Goal: Book appointment/travel/reservation

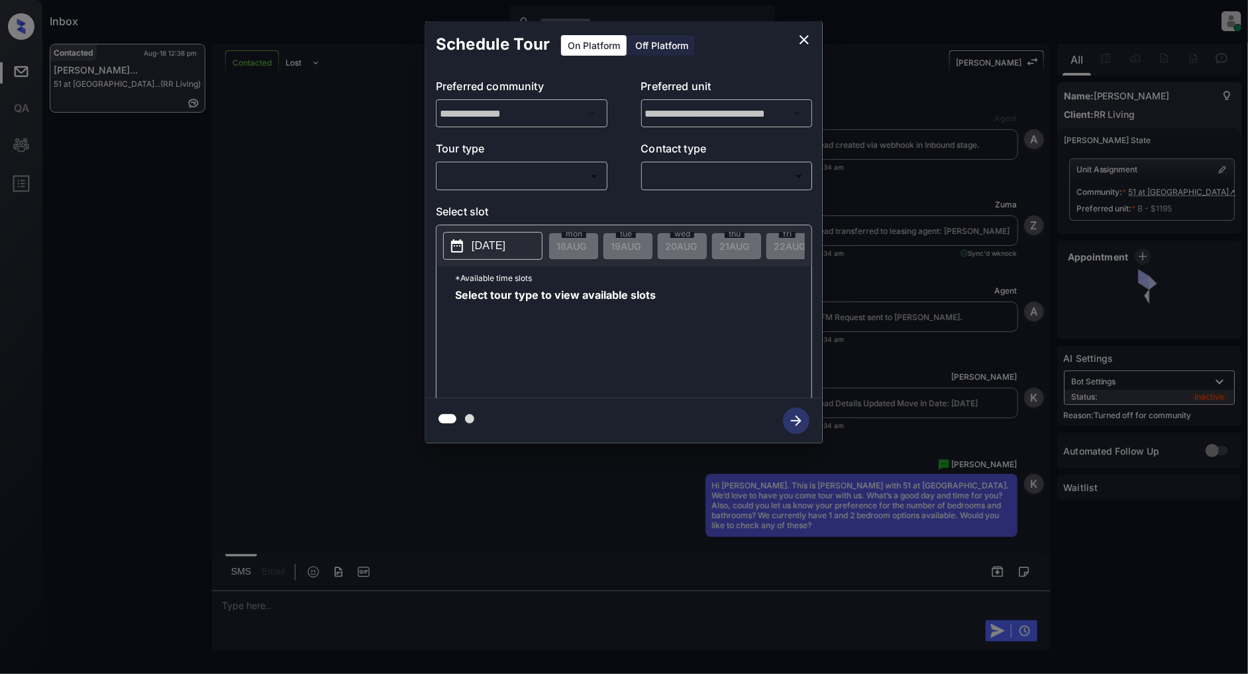
scroll to position [3101, 0]
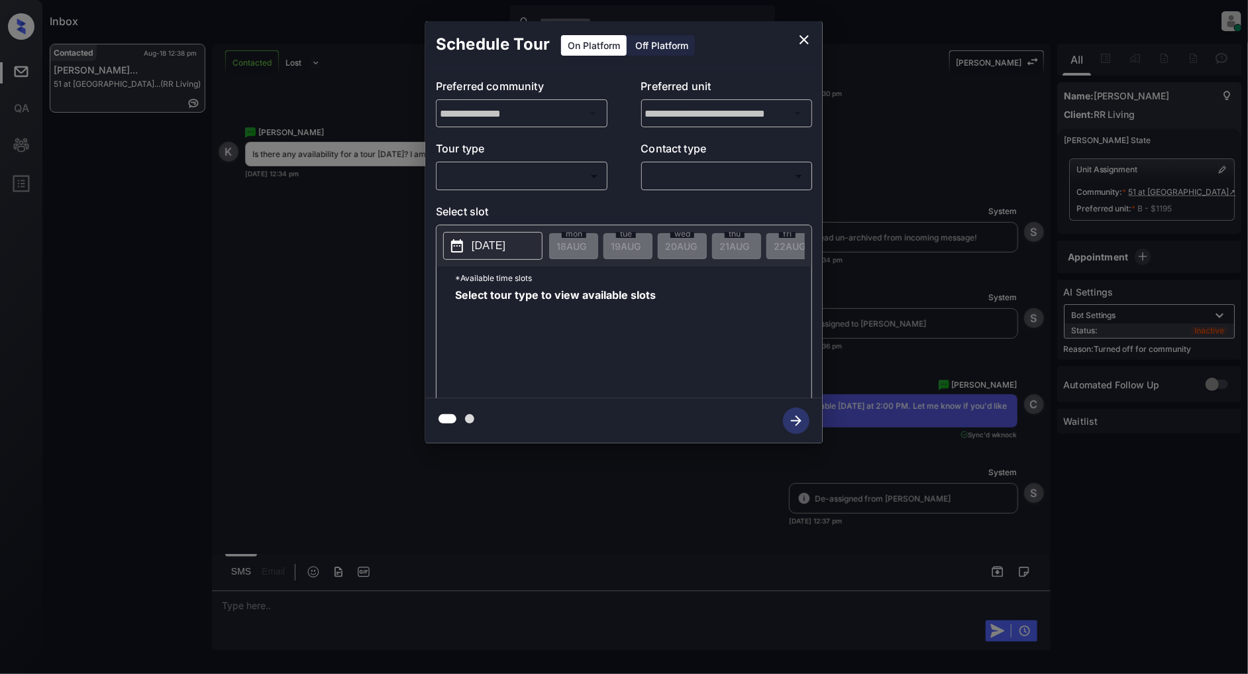
click at [531, 181] on body "Inbox Patrick Deasis Online Set yourself offline Set yourself on break Profile …" at bounding box center [624, 337] width 1248 height 674
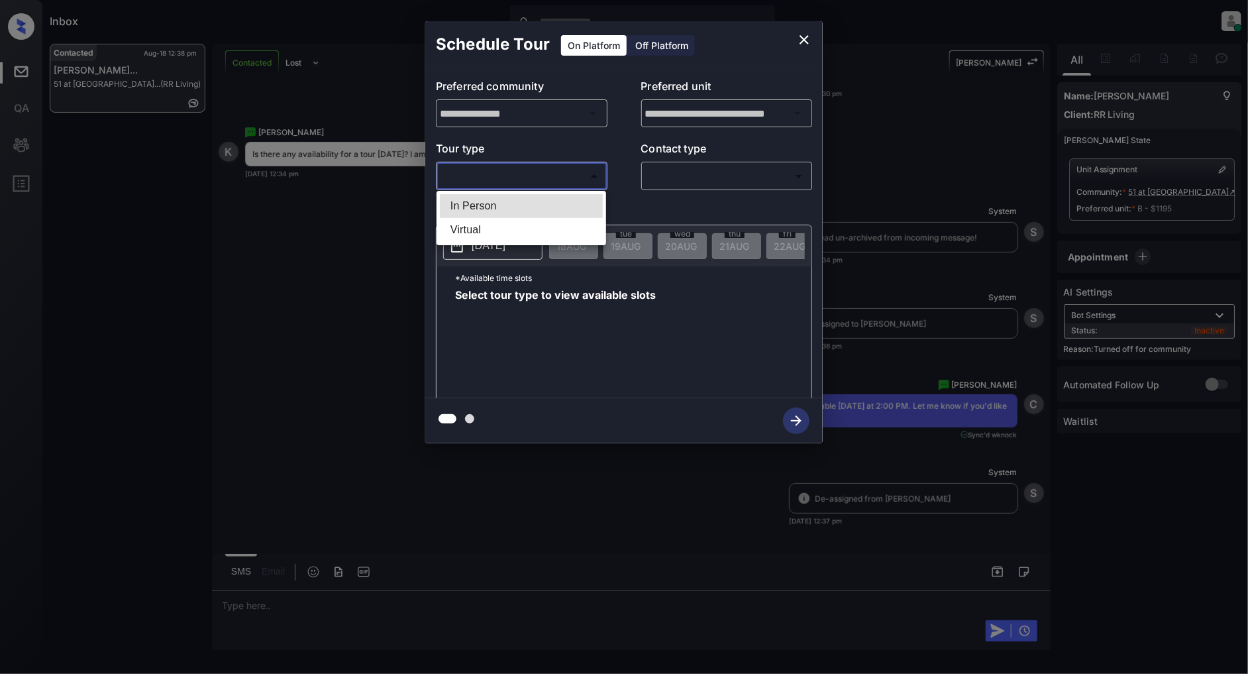
click at [495, 215] on li "In Person" at bounding box center [521, 206] width 163 height 24
type input "********"
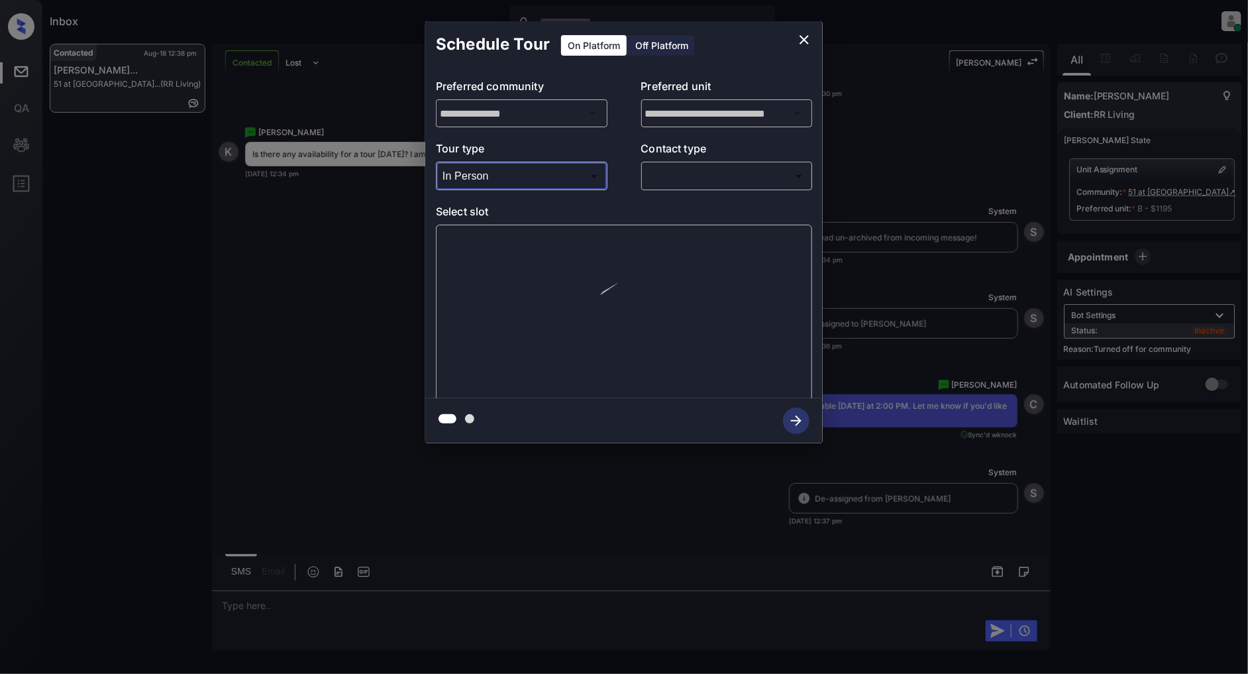
click at [673, 168] on body "Inbox Patrick Deasis Online Set yourself offline Set yourself on break Profile …" at bounding box center [624, 337] width 1248 height 674
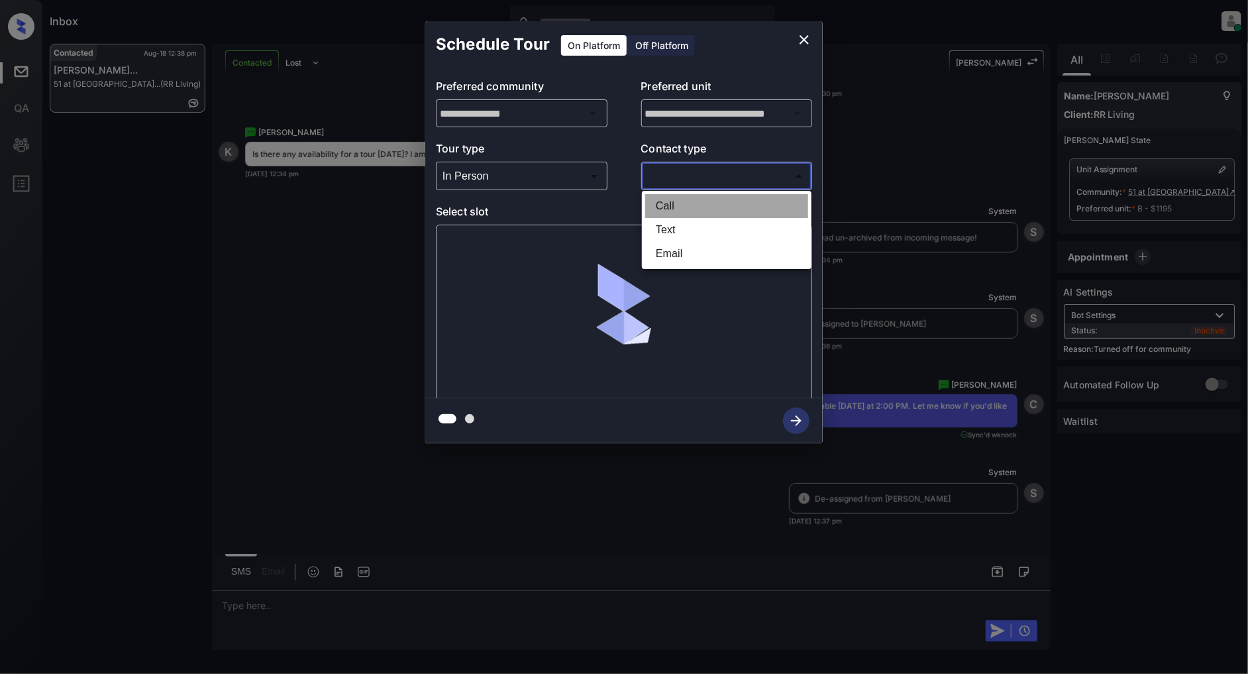
click at [678, 211] on li "Call" at bounding box center [726, 206] width 163 height 24
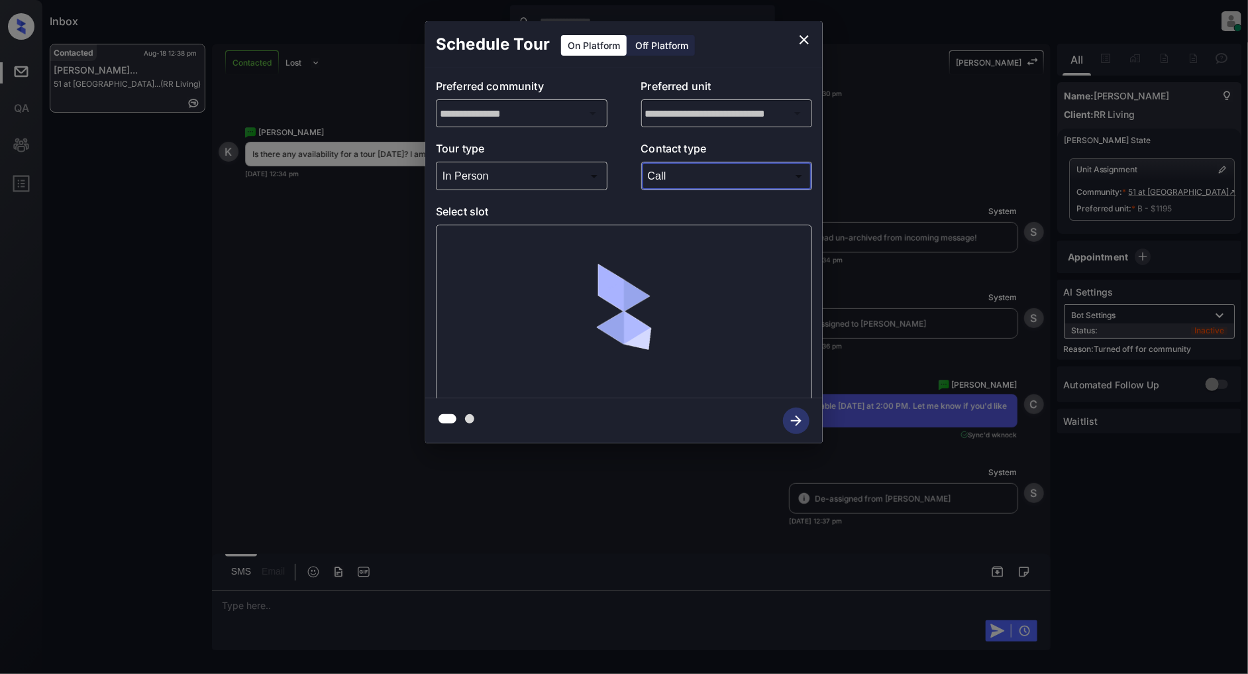
click at [698, 148] on p "Contact type" at bounding box center [727, 150] width 172 height 21
click at [696, 182] on body "Inbox Patrick Deasis Online Set yourself offline Set yourself on break Profile …" at bounding box center [624, 337] width 1248 height 674
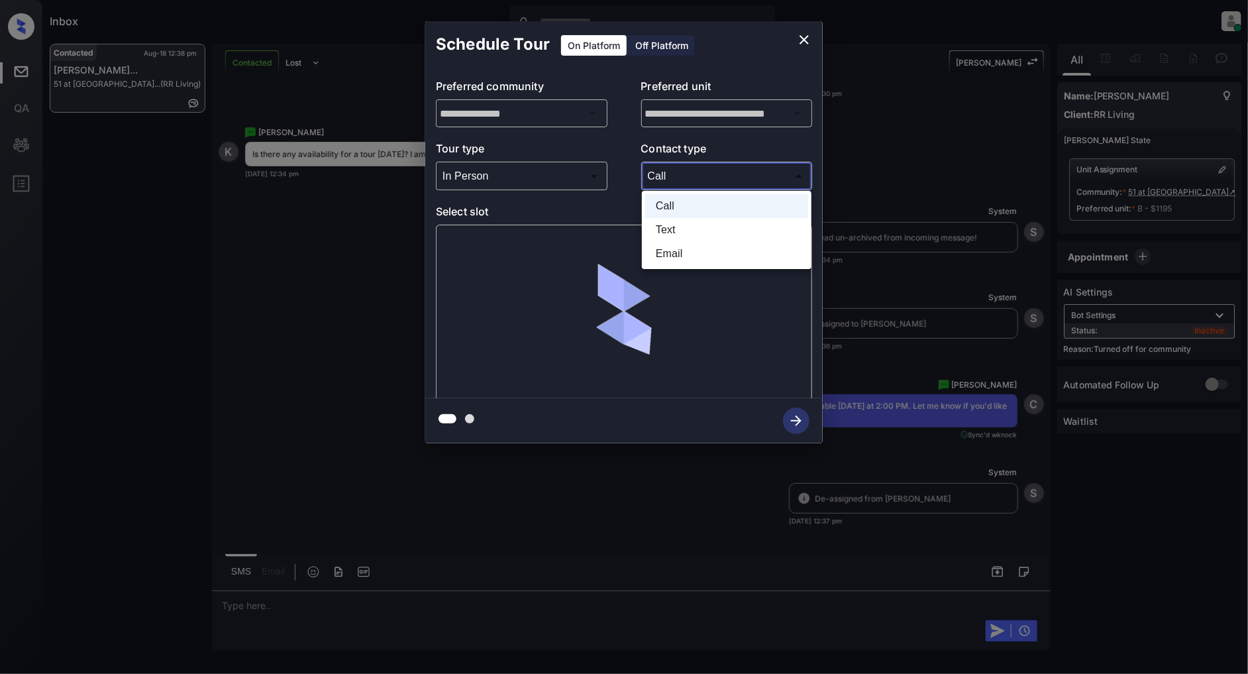
click at [672, 226] on li "Text" at bounding box center [726, 230] width 163 height 24
type input "****"
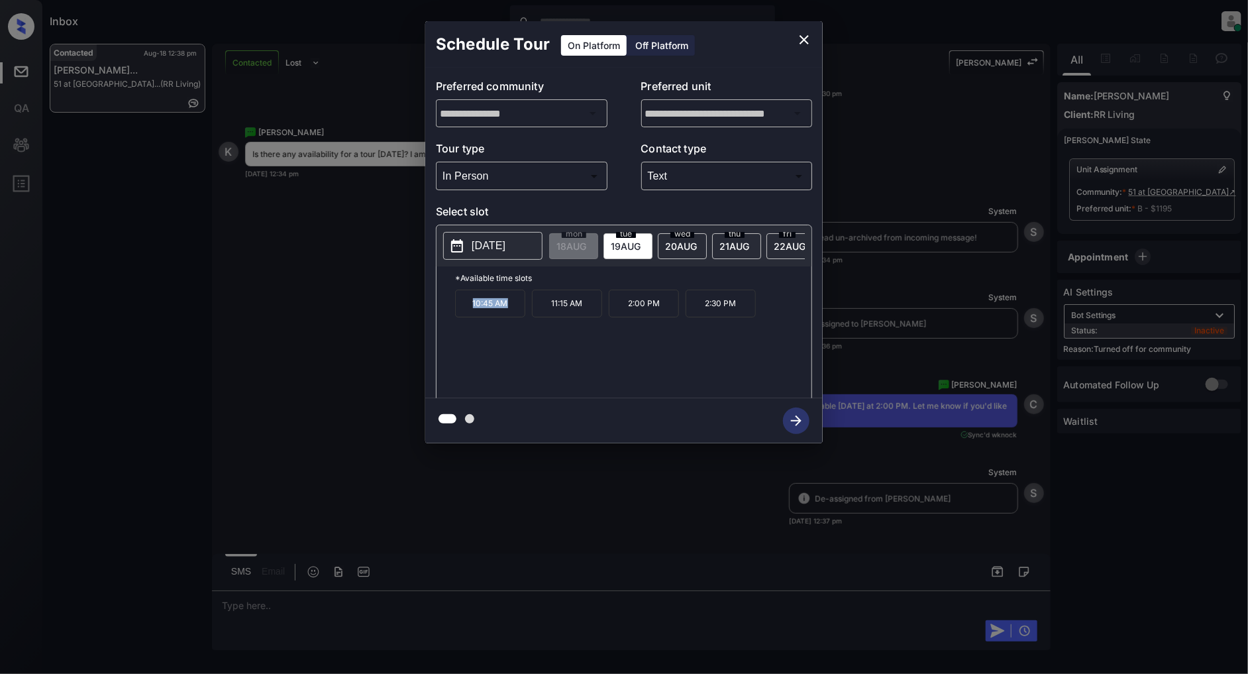
drag, startPoint x: 510, startPoint y: 314, endPoint x: 441, endPoint y: 311, distance: 68.9
click at [441, 311] on div "*Available time slots 10:45 AM 11:15 AM 2:00 PM 2:30 PM" at bounding box center [624, 334] width 375 height 136
copy p "10:45 AM"
drag, startPoint x: 584, startPoint y: 309, endPoint x: 537, endPoint y: 311, distance: 47.8
click at [537, 311] on p "11:15 AM" at bounding box center [567, 303] width 70 height 28
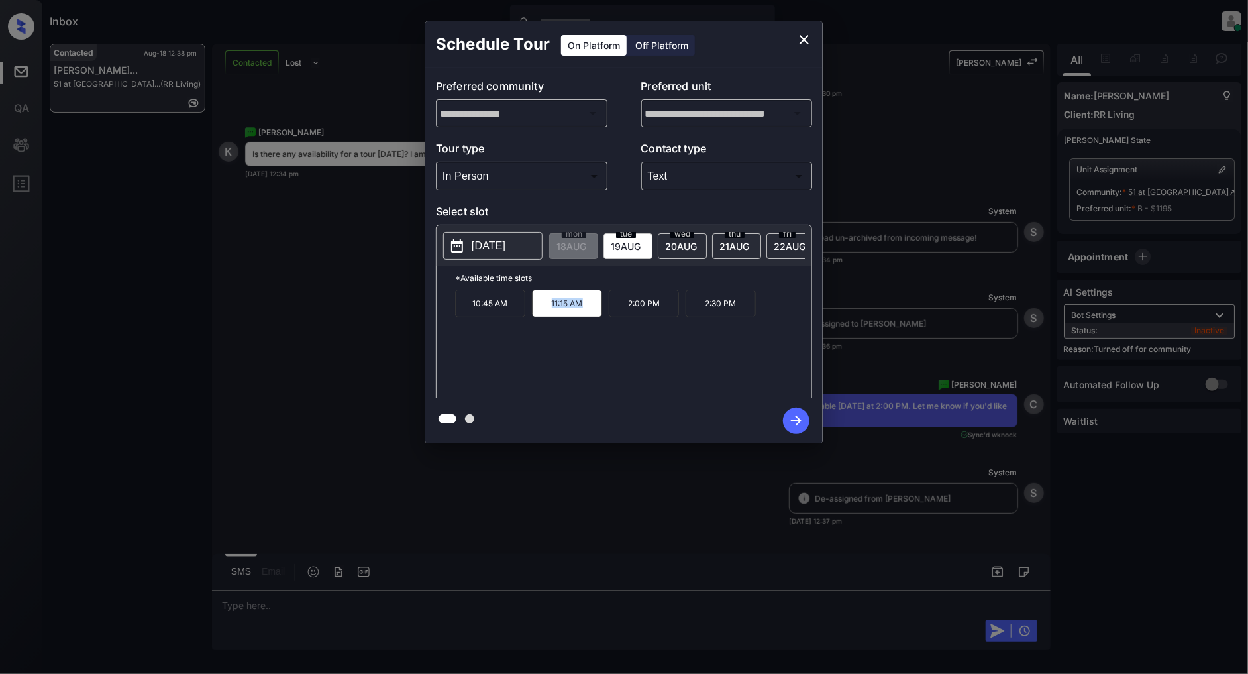
copy p "11:15 AM"
drag, startPoint x: 662, startPoint y: 310, endPoint x: 626, endPoint y: 313, distance: 36.5
click at [626, 313] on p "2:00 PM" at bounding box center [644, 303] width 70 height 28
copy p "2:00 PM"
click at [806, 36] on icon "close" at bounding box center [803, 39] width 9 height 9
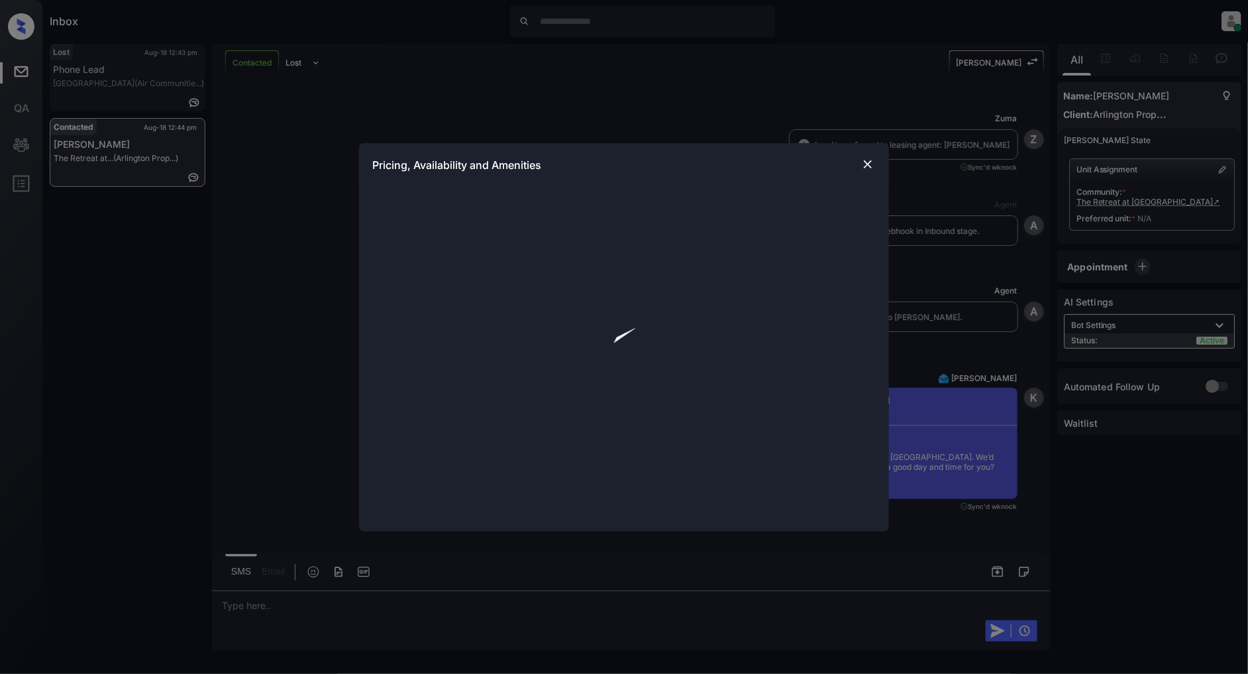
scroll to position [1072, 0]
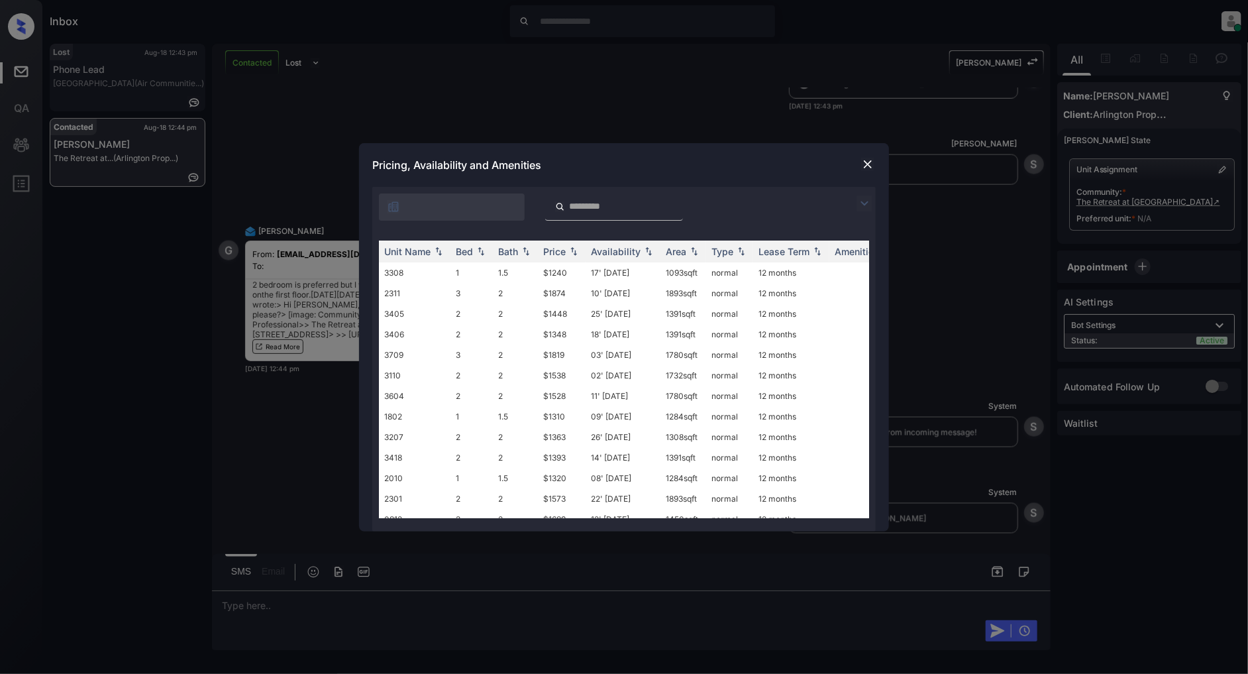
click at [876, 199] on div "**********" at bounding box center [624, 359] width 530 height 344
click at [864, 203] on img at bounding box center [864, 203] width 16 height 16
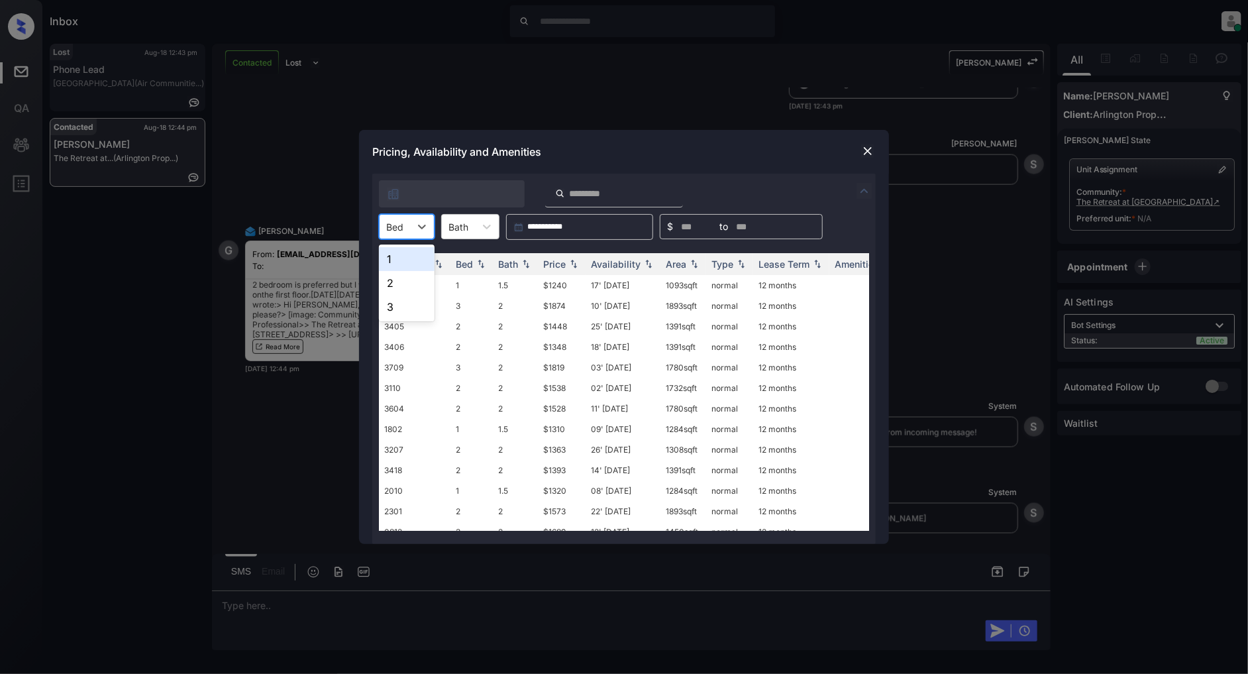
click at [409, 231] on div "Bed" at bounding box center [395, 226] width 30 height 19
click at [402, 278] on div "2" at bounding box center [407, 283] width 56 height 24
click at [575, 266] on img at bounding box center [573, 264] width 13 height 9
click at [575, 266] on img at bounding box center [573, 264] width 13 height 10
drag, startPoint x: 575, startPoint y: 280, endPoint x: 533, endPoint y: 286, distance: 42.9
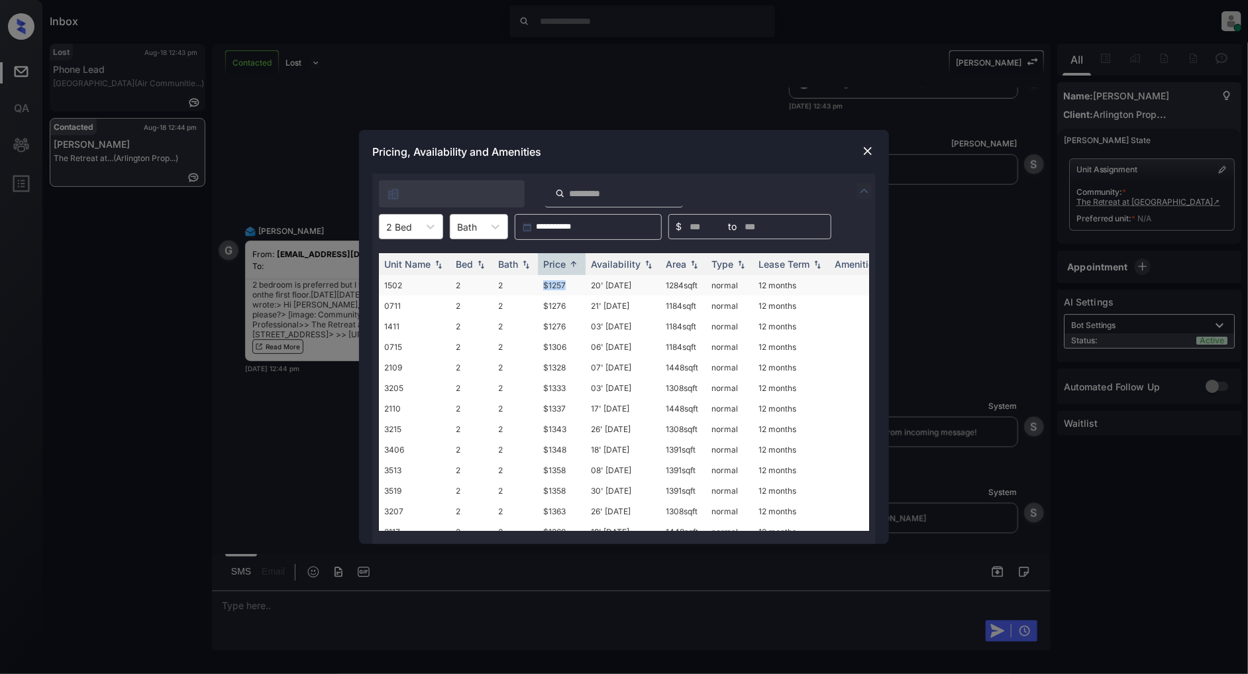
click at [533, 286] on tr "1502 2 2 $1257 20' Aug 25 1284 sqft normal 12 months" at bounding box center [725, 285] width 692 height 21
copy tr "$1257"
click at [862, 150] on img at bounding box center [867, 150] width 13 height 13
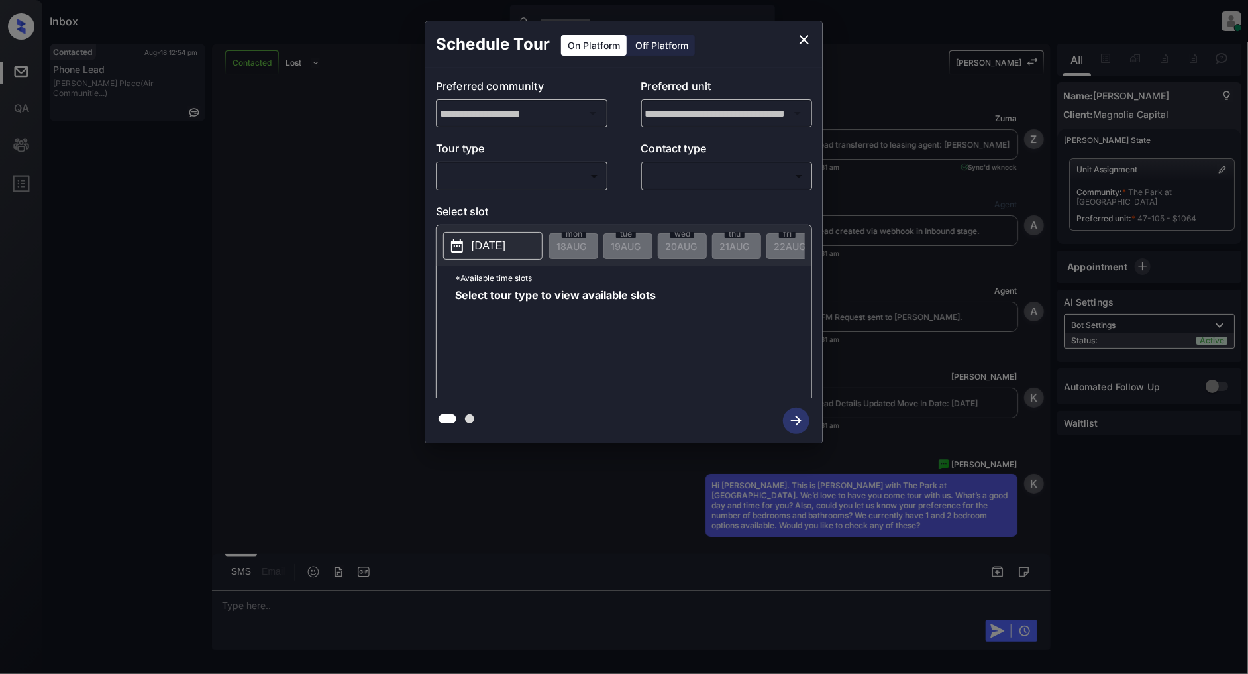
scroll to position [3099, 0]
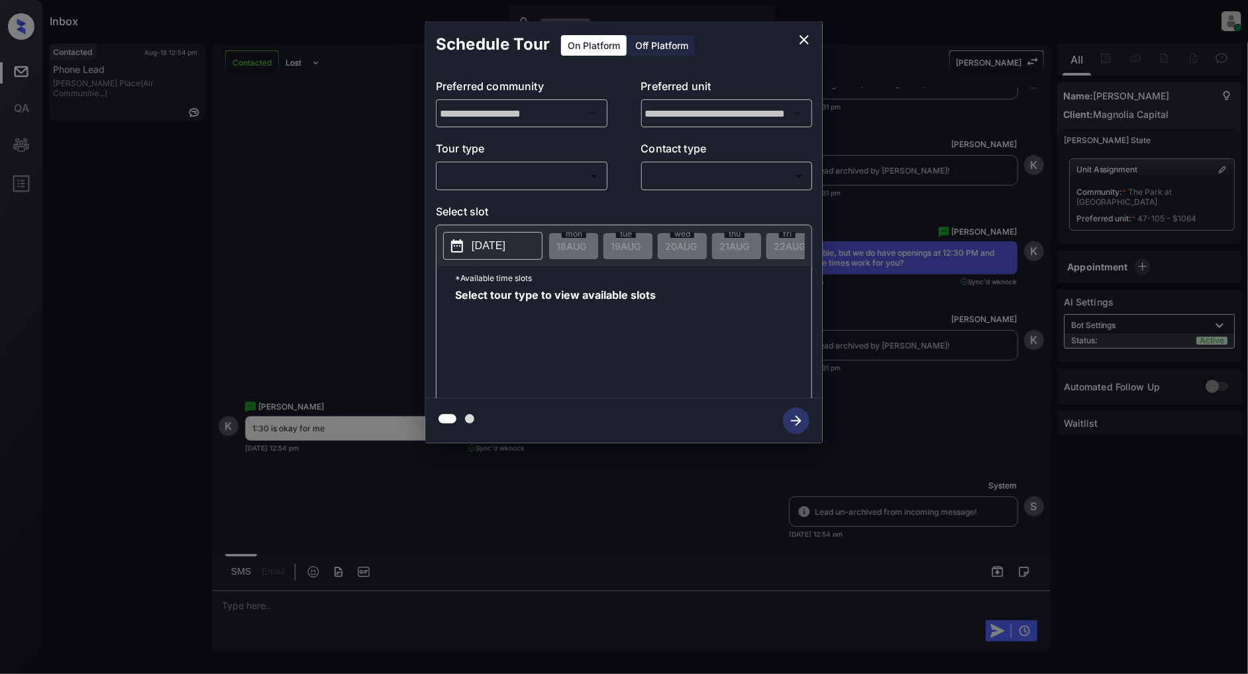
click at [538, 181] on body "Inbox [PERSON_NAME] Online Set yourself offline Set yourself on break Profile S…" at bounding box center [624, 337] width 1248 height 674
click at [507, 208] on li "In Person" at bounding box center [521, 206] width 163 height 24
type input "********"
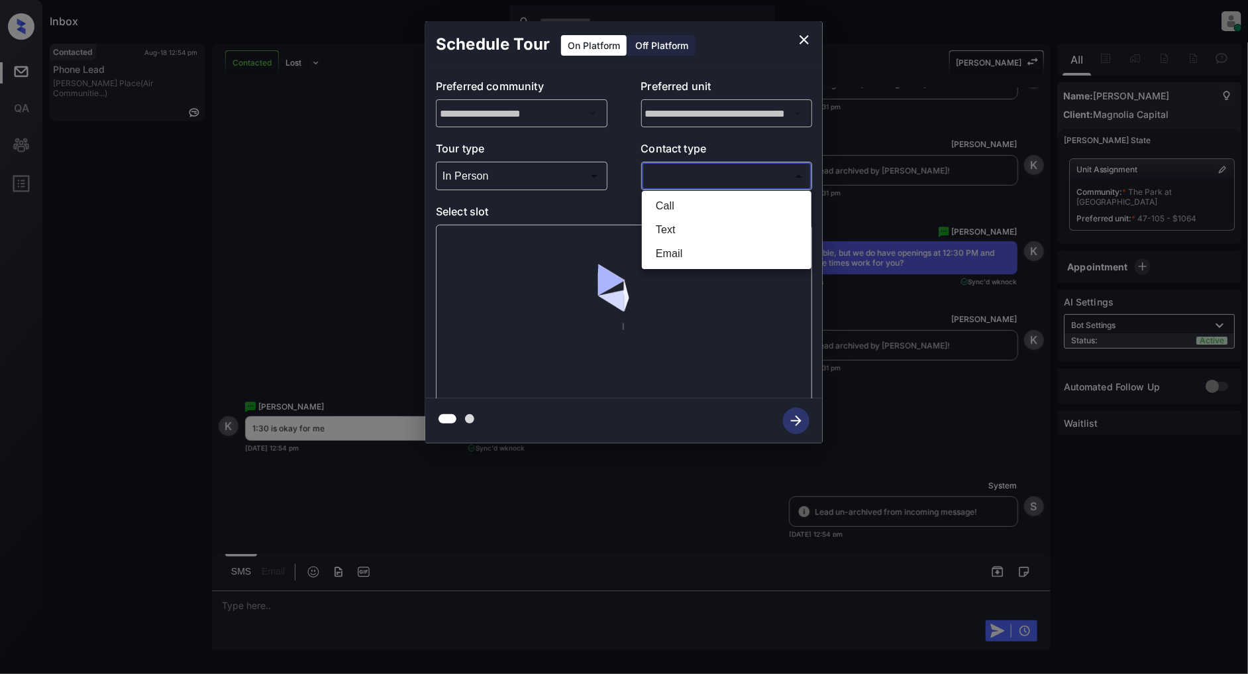
click at [734, 166] on body "Inbox Patrick Deasis Online Set yourself offline Set yourself on break Profile …" at bounding box center [624, 337] width 1248 height 674
click at [692, 219] on li "Text" at bounding box center [726, 230] width 163 height 24
type input "****"
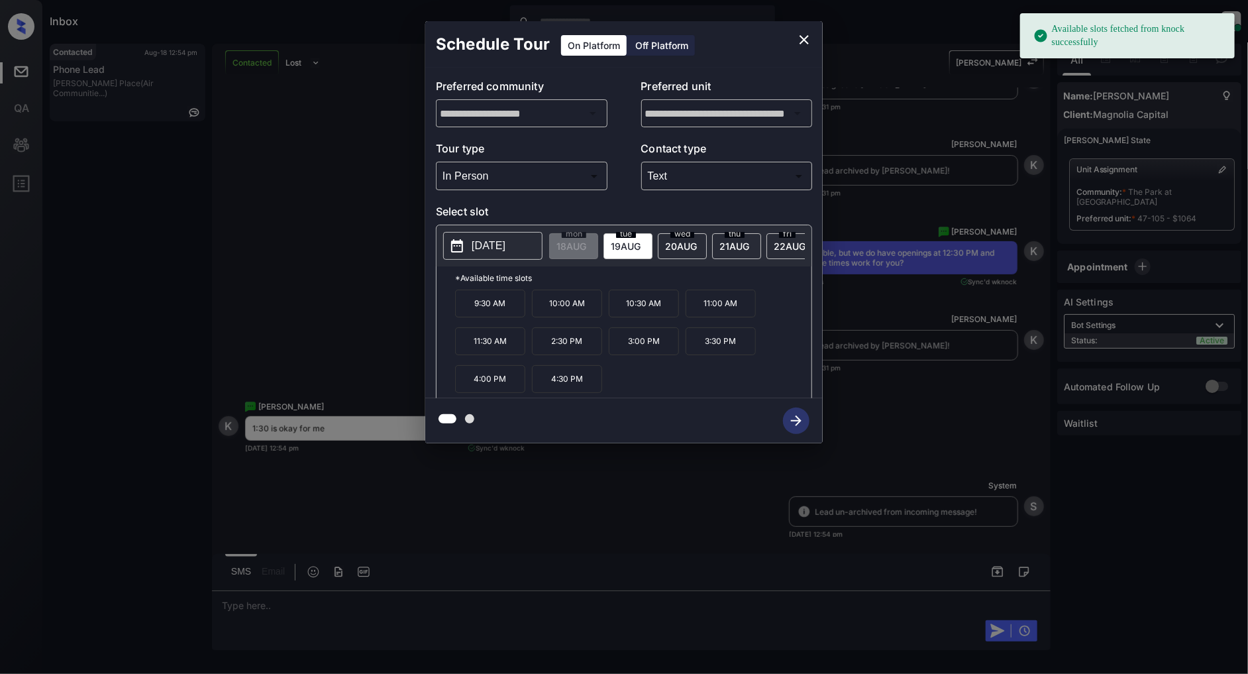
click at [491, 239] on p "[DATE]" at bounding box center [489, 246] width 34 height 16
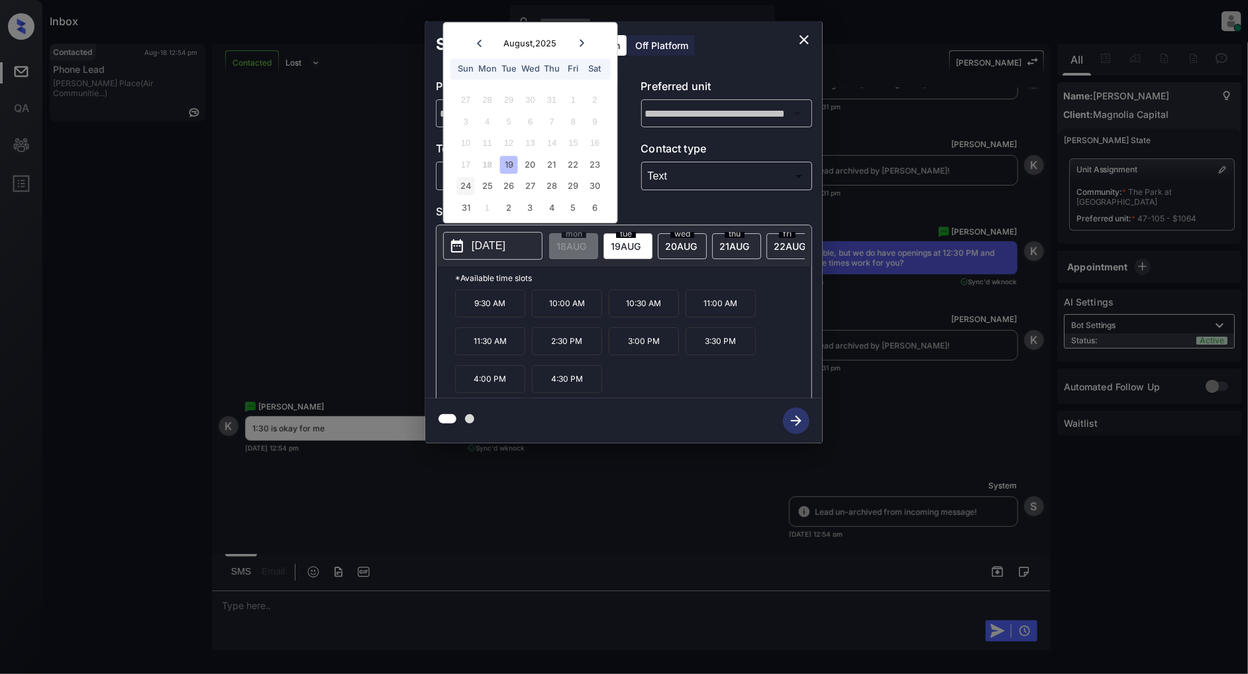
click at [461, 186] on div "24" at bounding box center [466, 187] width 18 height 18
click at [723, 309] on p "1:30 PM" at bounding box center [721, 303] width 70 height 28
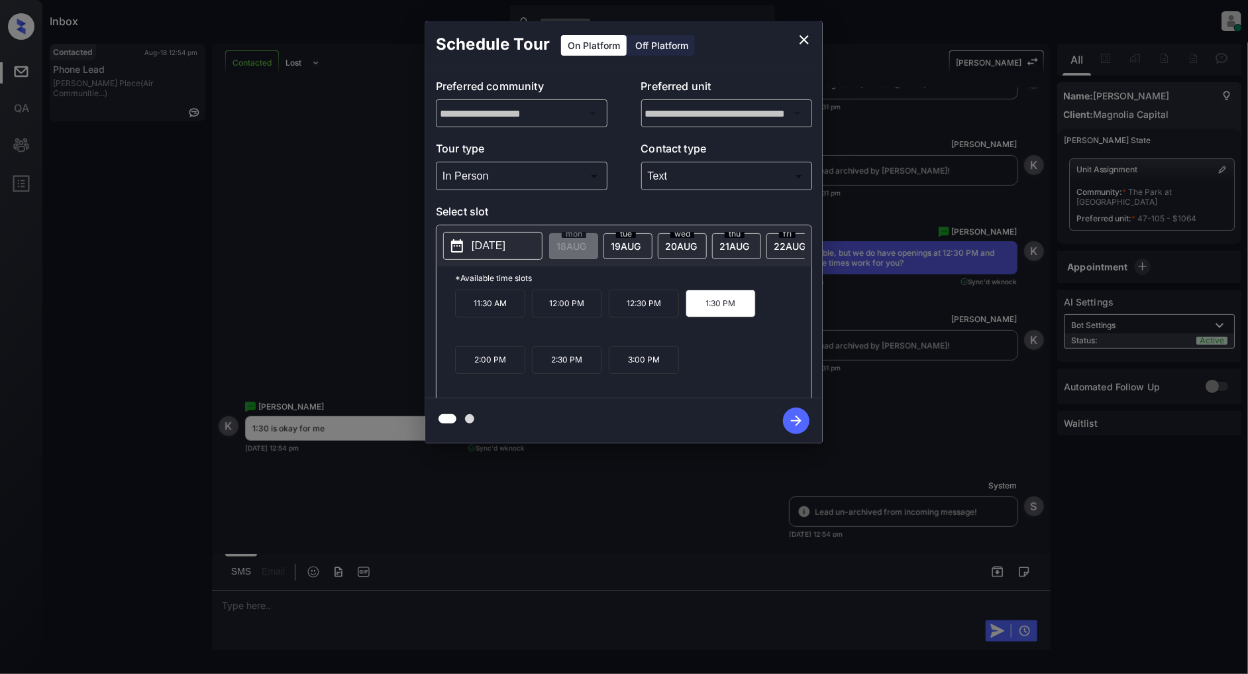
click at [801, 424] on icon "button" at bounding box center [796, 420] width 26 height 26
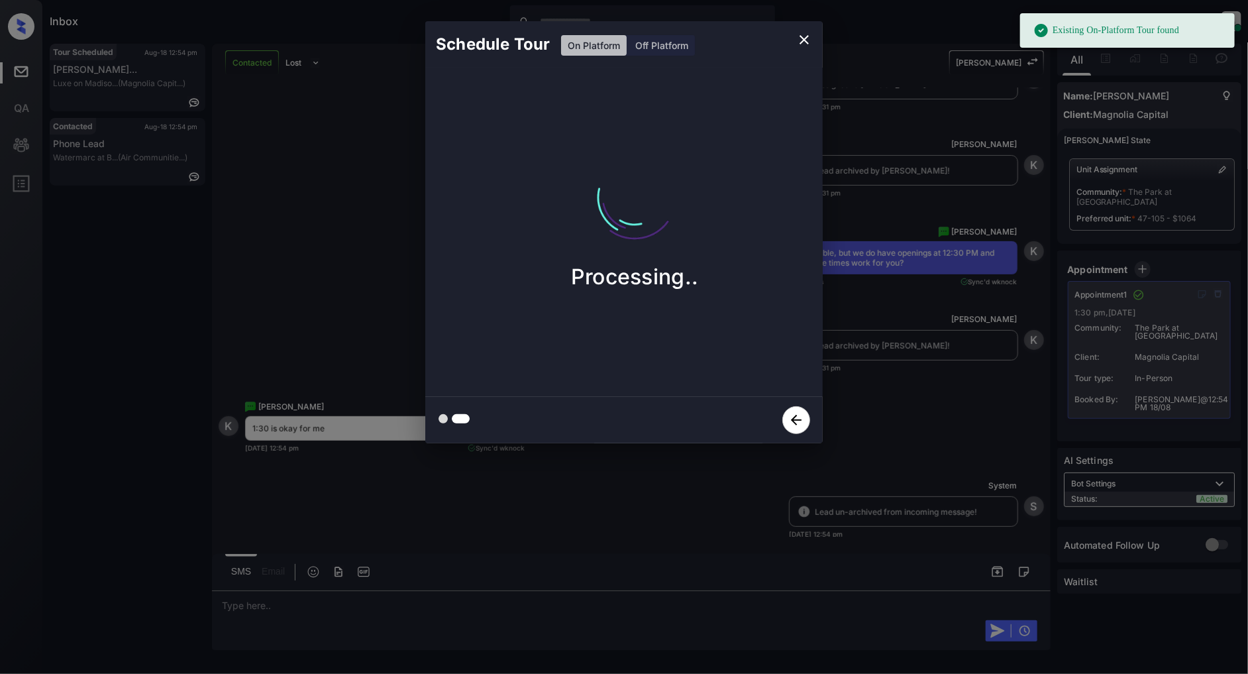
click at [803, 40] on icon "close" at bounding box center [803, 39] width 9 height 9
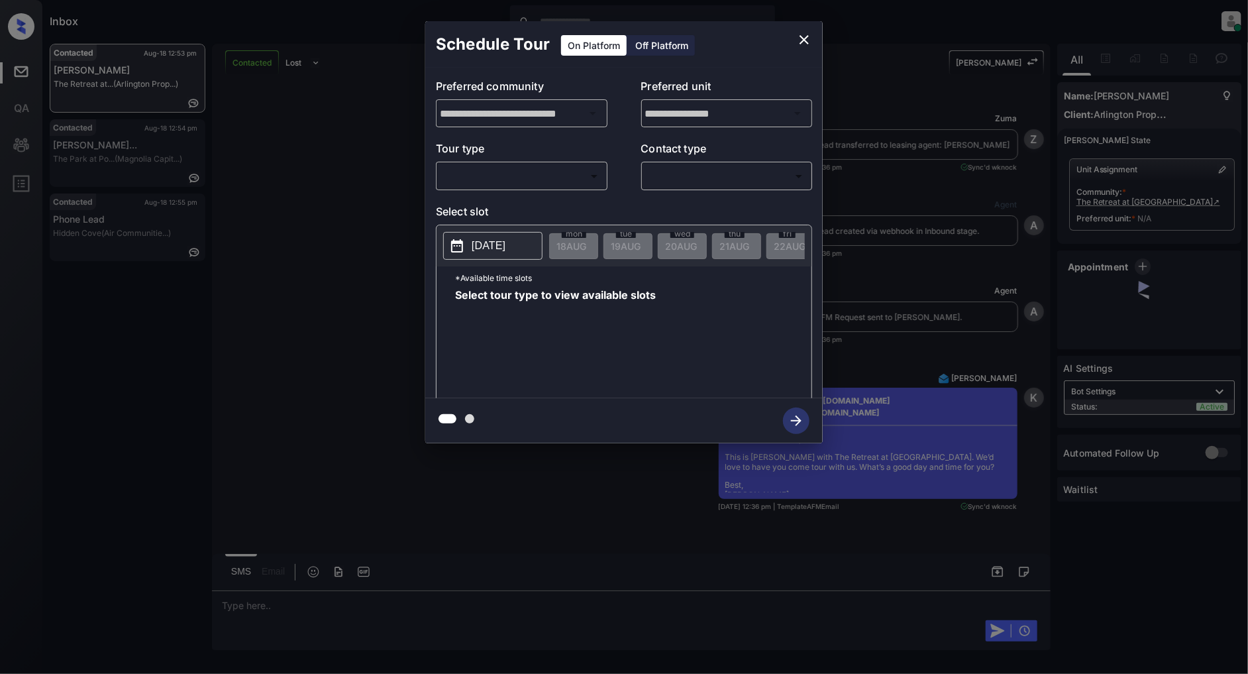
click at [535, 167] on body "Inbox Patrick Deasis Online Set yourself offline Set yourself on break Profile …" at bounding box center [624, 337] width 1248 height 674
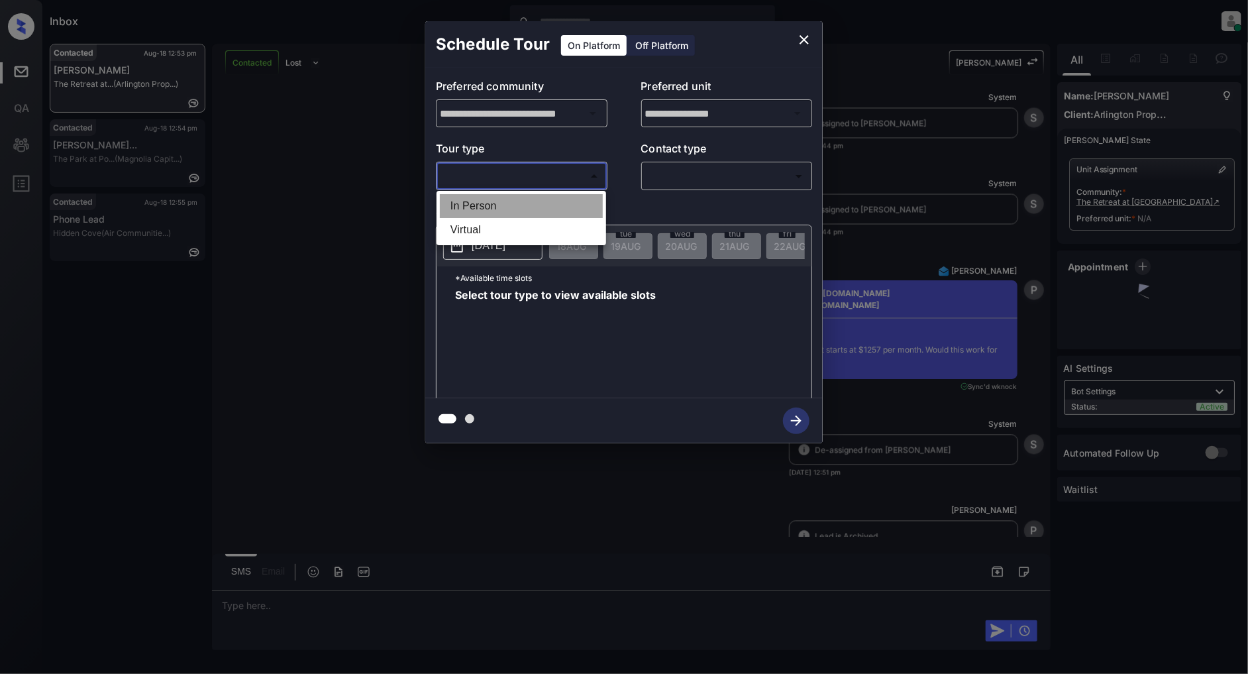
click at [494, 207] on li "In Person" at bounding box center [521, 206] width 163 height 24
type input "********"
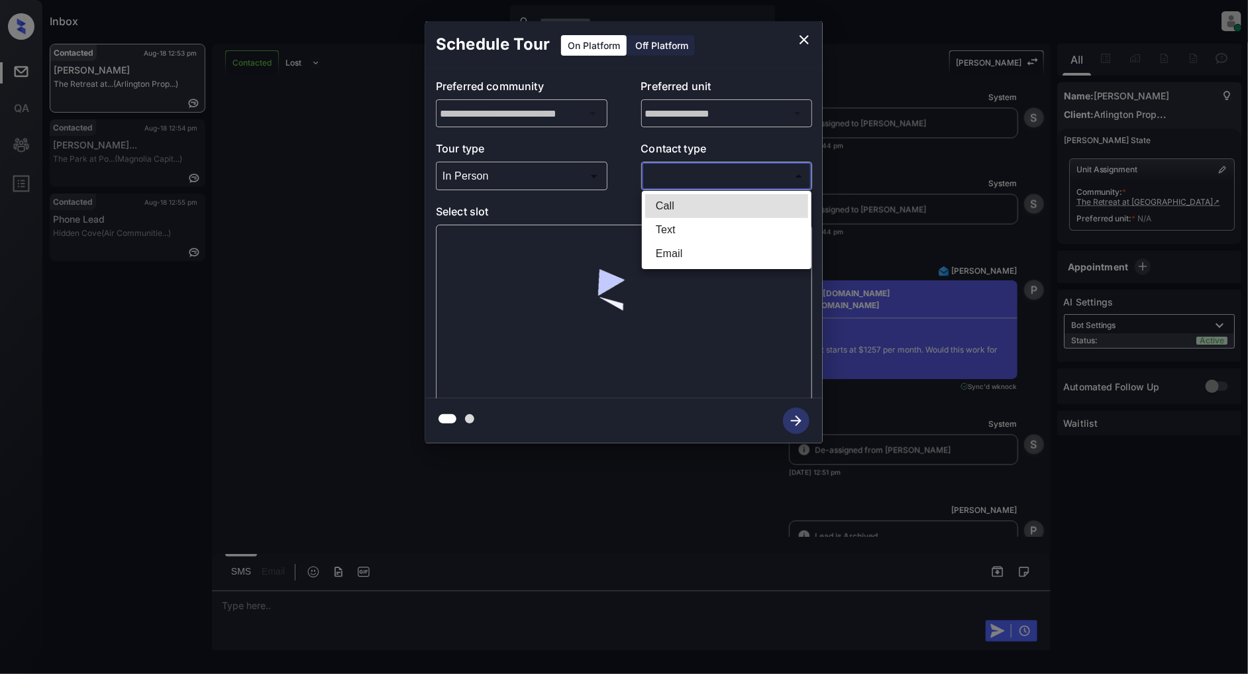
click at [712, 172] on body "Inbox Patrick Deasis Online Set yourself offline Set yourself on break Profile …" at bounding box center [624, 337] width 1248 height 674
click at [701, 220] on li "Text" at bounding box center [726, 230] width 163 height 24
type input "****"
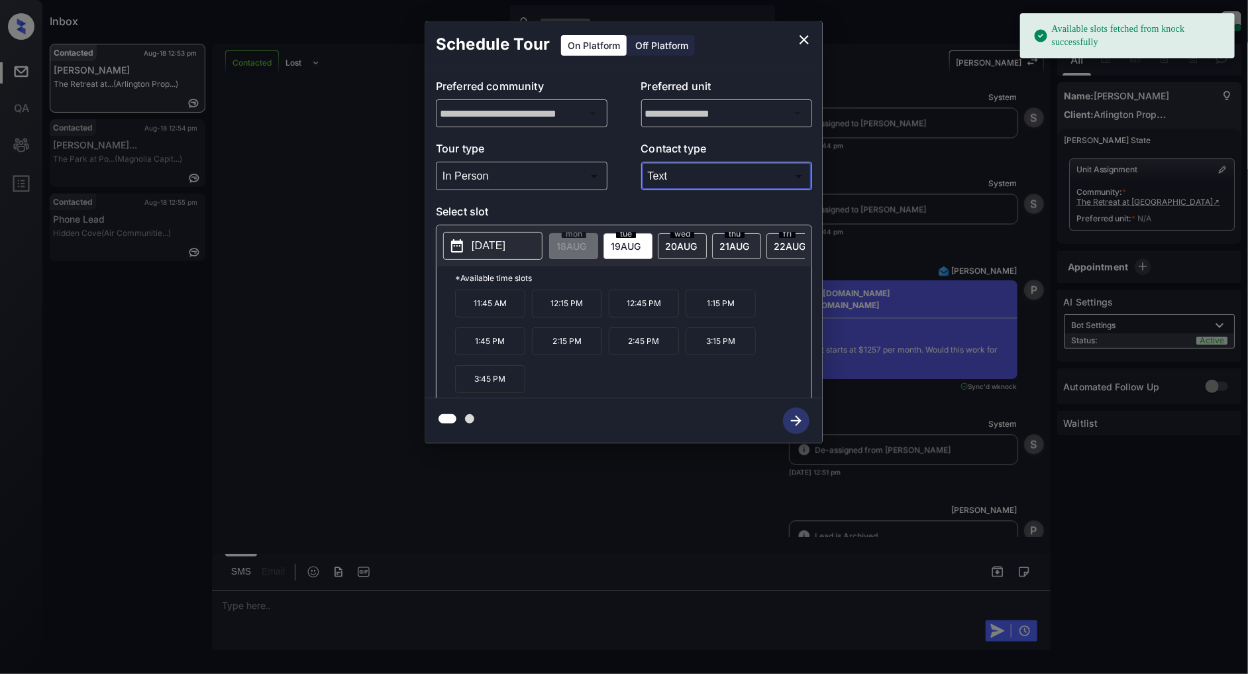
click at [484, 238] on p "[DATE]" at bounding box center [489, 246] width 34 height 16
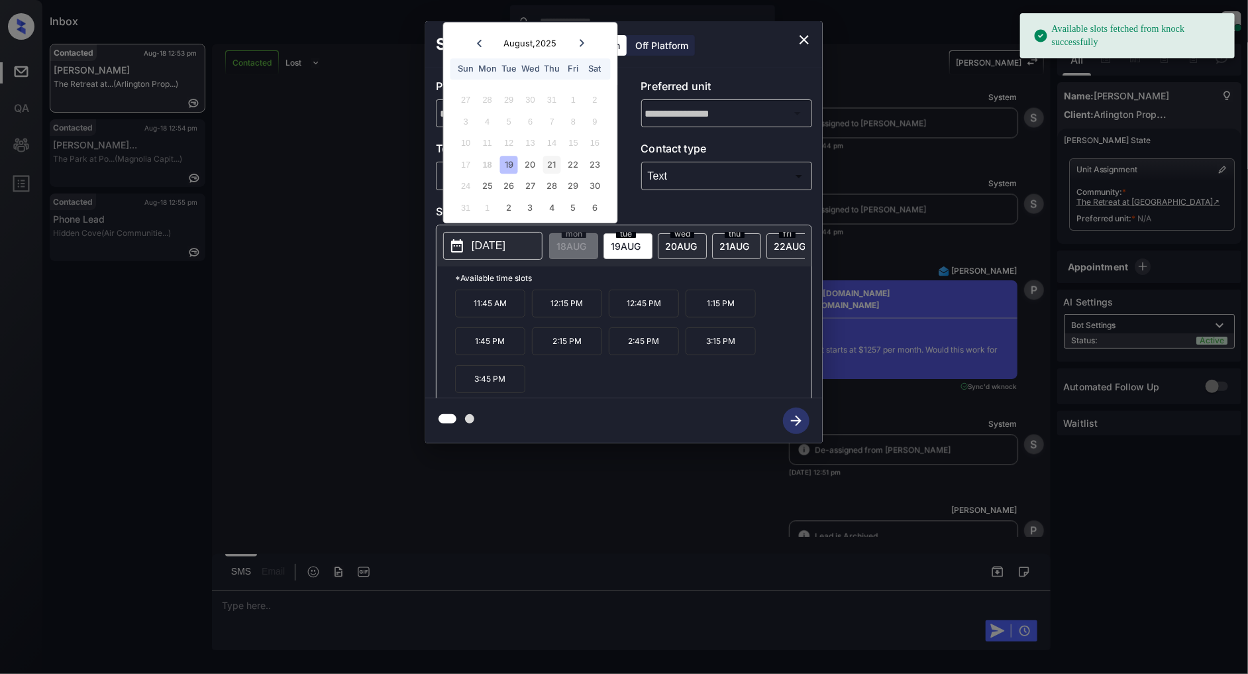
click at [554, 168] on div "21" at bounding box center [552, 165] width 18 height 18
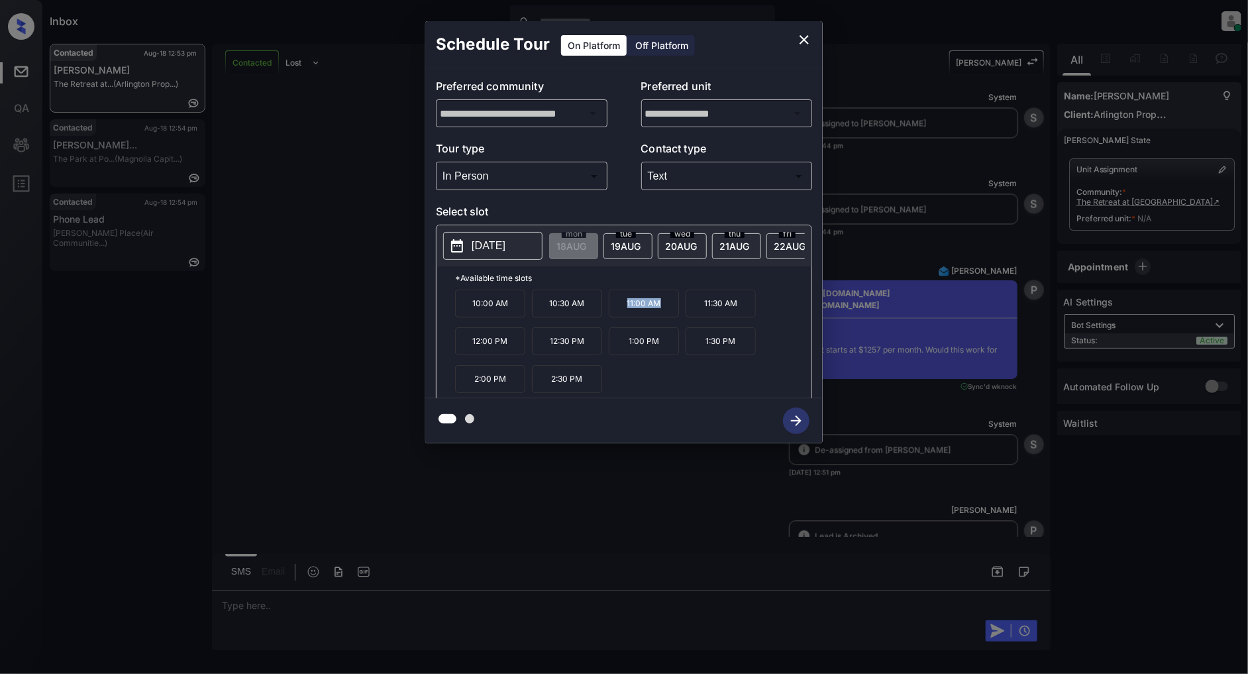
drag, startPoint x: 677, startPoint y: 315, endPoint x: 593, endPoint y: 315, distance: 83.5
click at [593, 315] on div "10:00 AM 10:30 AM 11:00 AM 11:30 AM 12:00 PM 12:30 PM 1:00 PM 1:30 PM 2:00 PM 2…" at bounding box center [633, 342] width 356 height 106
copy div "11:00 AM"
drag, startPoint x: 749, startPoint y: 316, endPoint x: 676, endPoint y: 311, distance: 73.0
click at [676, 311] on div "10:00 AM 10:30 AM 11:00 AM 11:30 AM 12:00 PM 12:30 PM 1:00 PM 1:30 PM 2:00 PM 2…" at bounding box center [633, 342] width 356 height 106
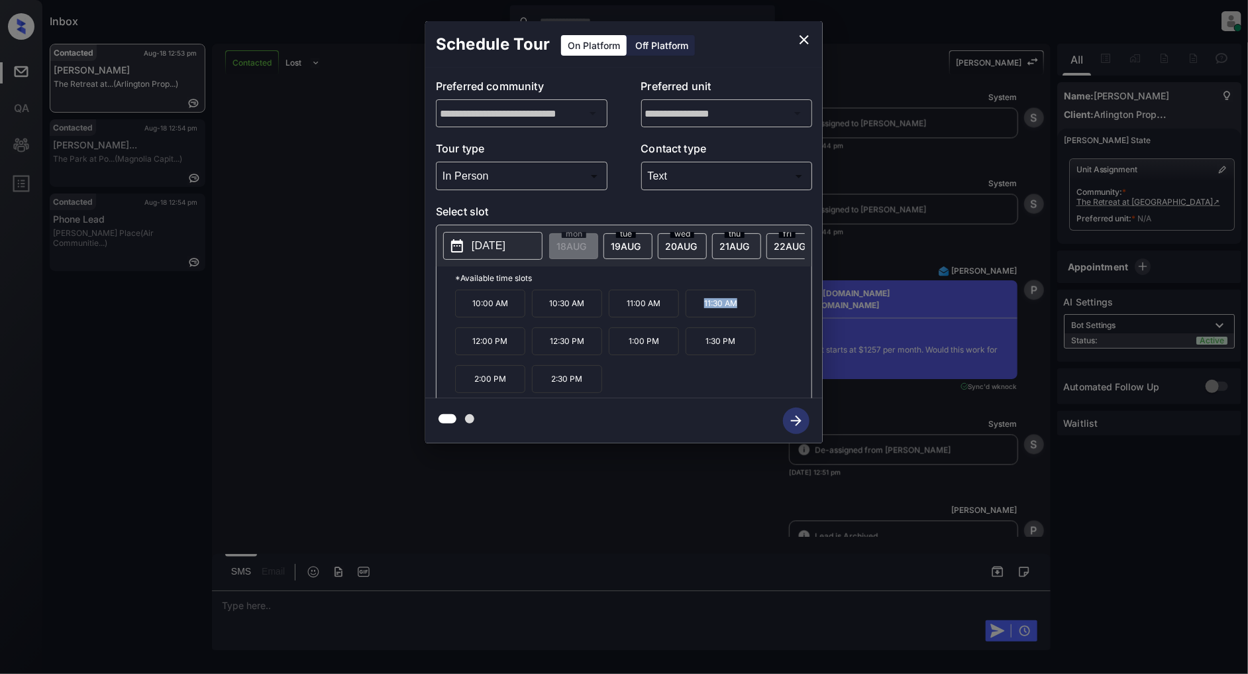
copy div "11:30 AM"
click at [803, 40] on icon "close" at bounding box center [804, 40] width 16 height 16
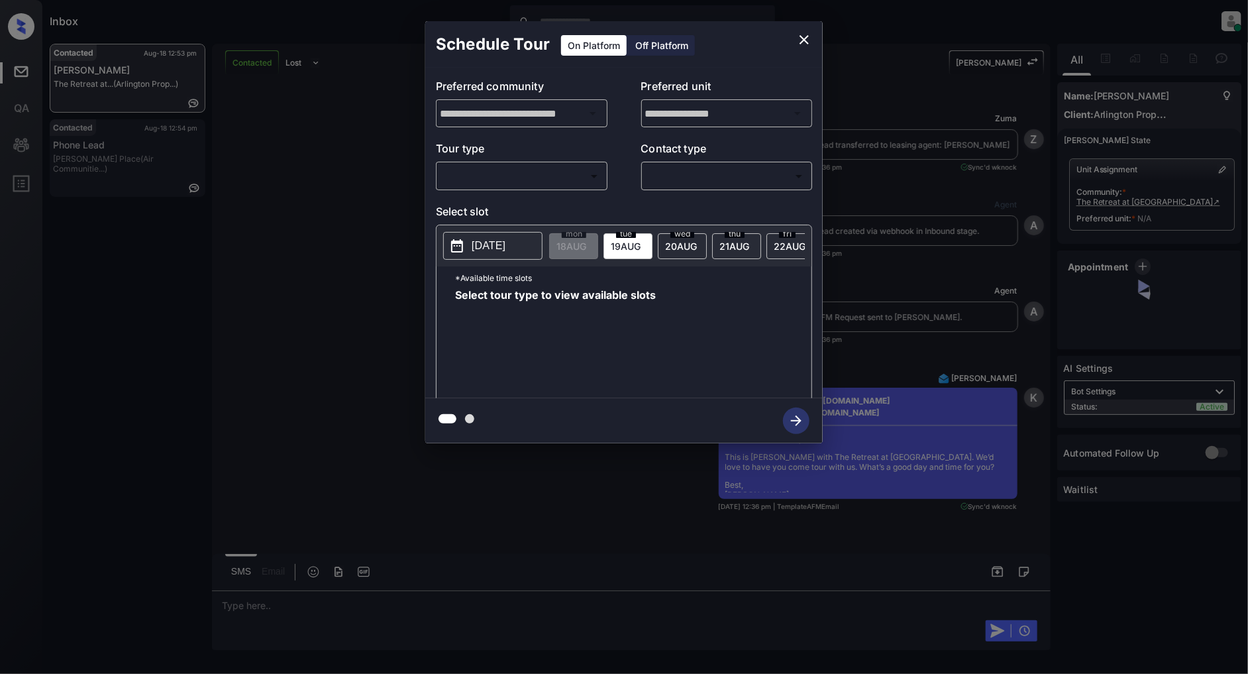
scroll to position [731, 0]
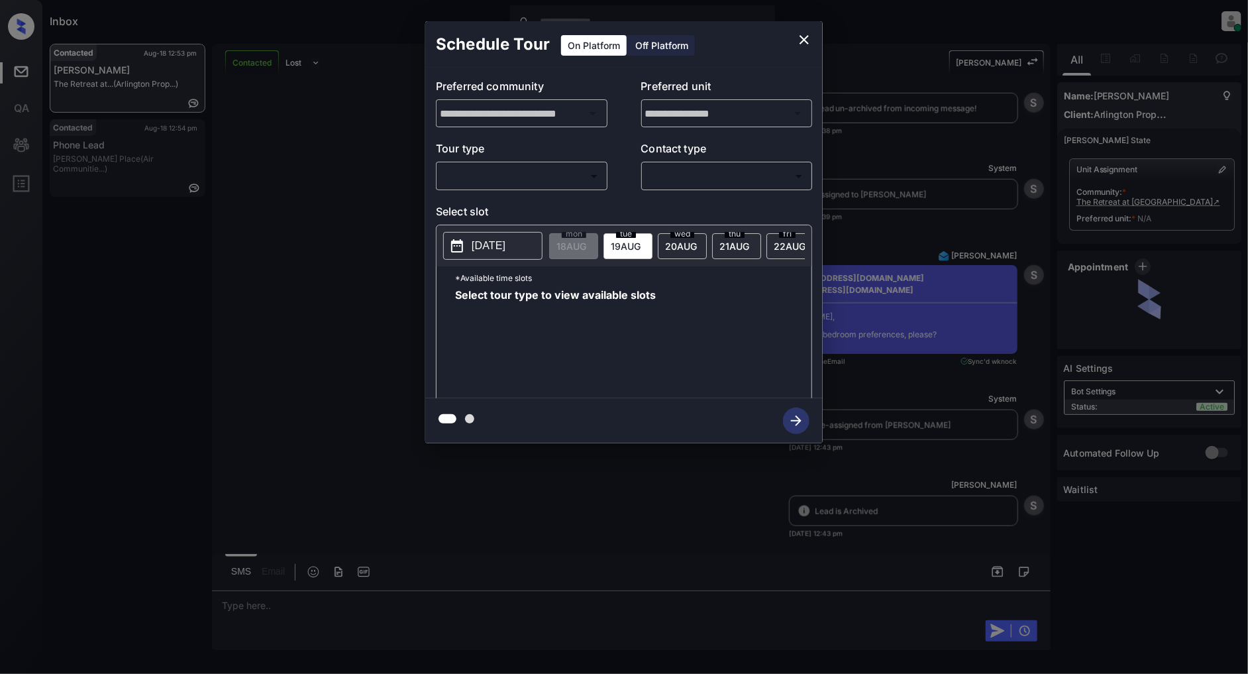
click at [511, 184] on body "Inbox [PERSON_NAME] Online Set yourself offline Set yourself on break Profile S…" at bounding box center [624, 337] width 1248 height 674
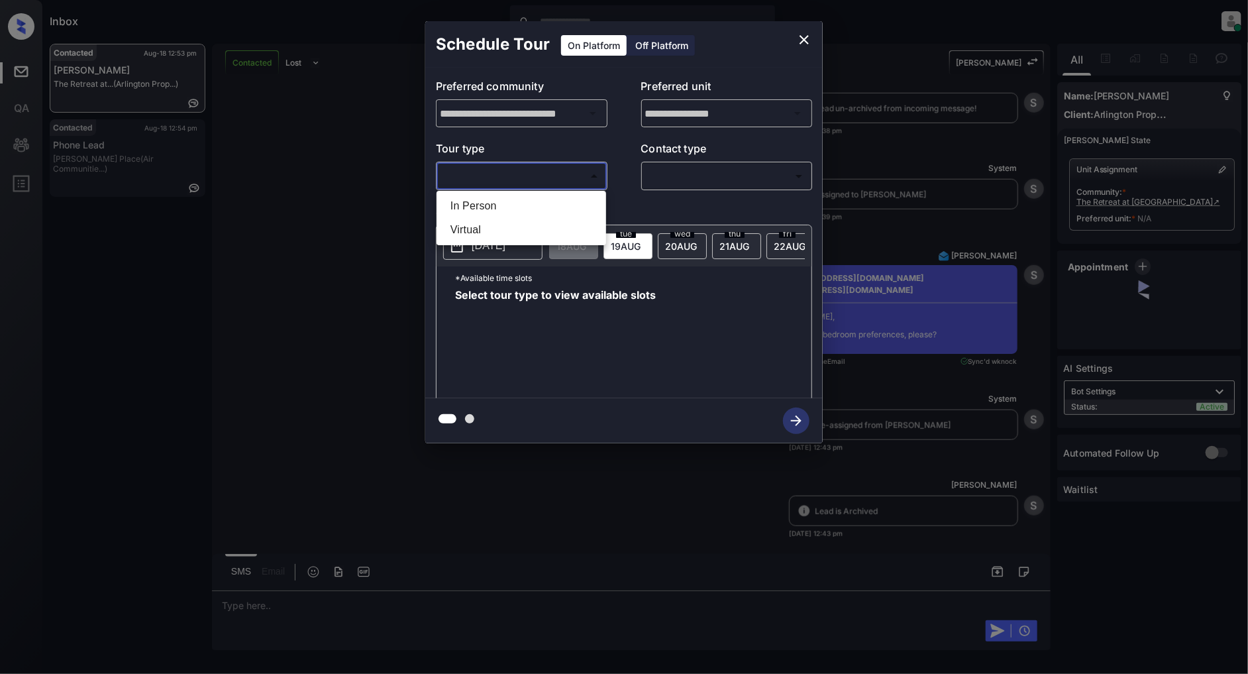
click at [504, 197] on li "In Person" at bounding box center [521, 206] width 163 height 24
type input "********"
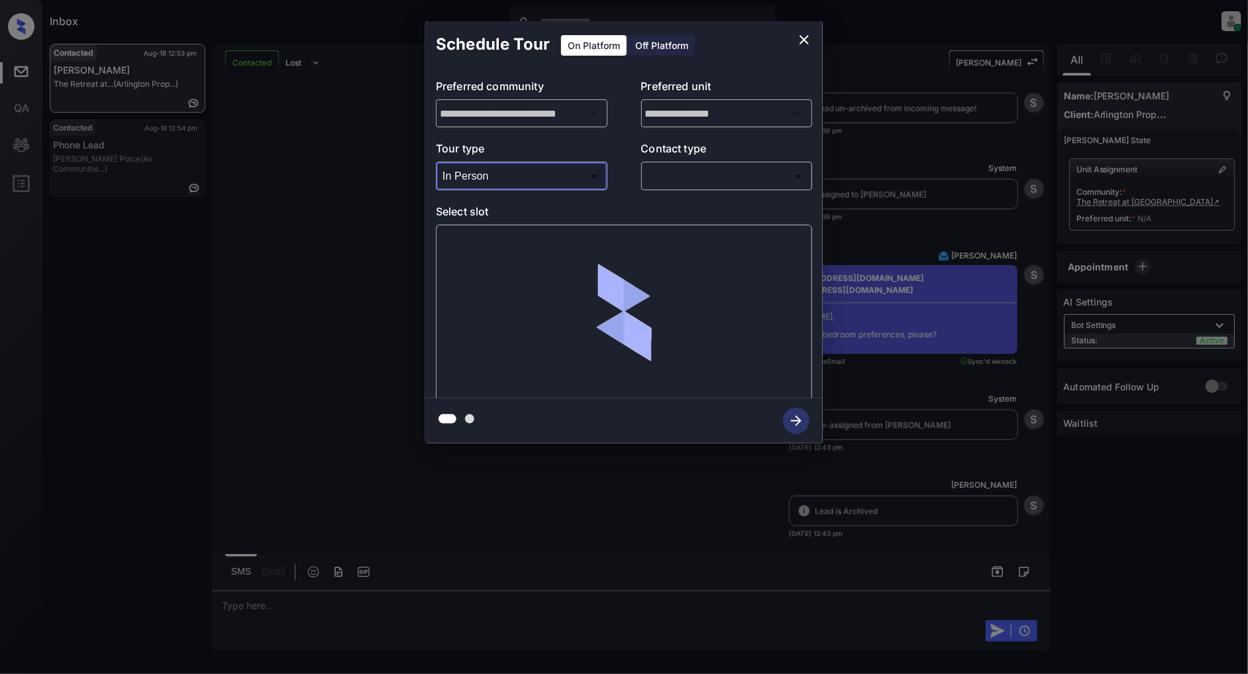
click at [720, 182] on body "Inbox [PERSON_NAME] Online Set yourself offline Set yourself on break Profile S…" at bounding box center [624, 337] width 1248 height 674
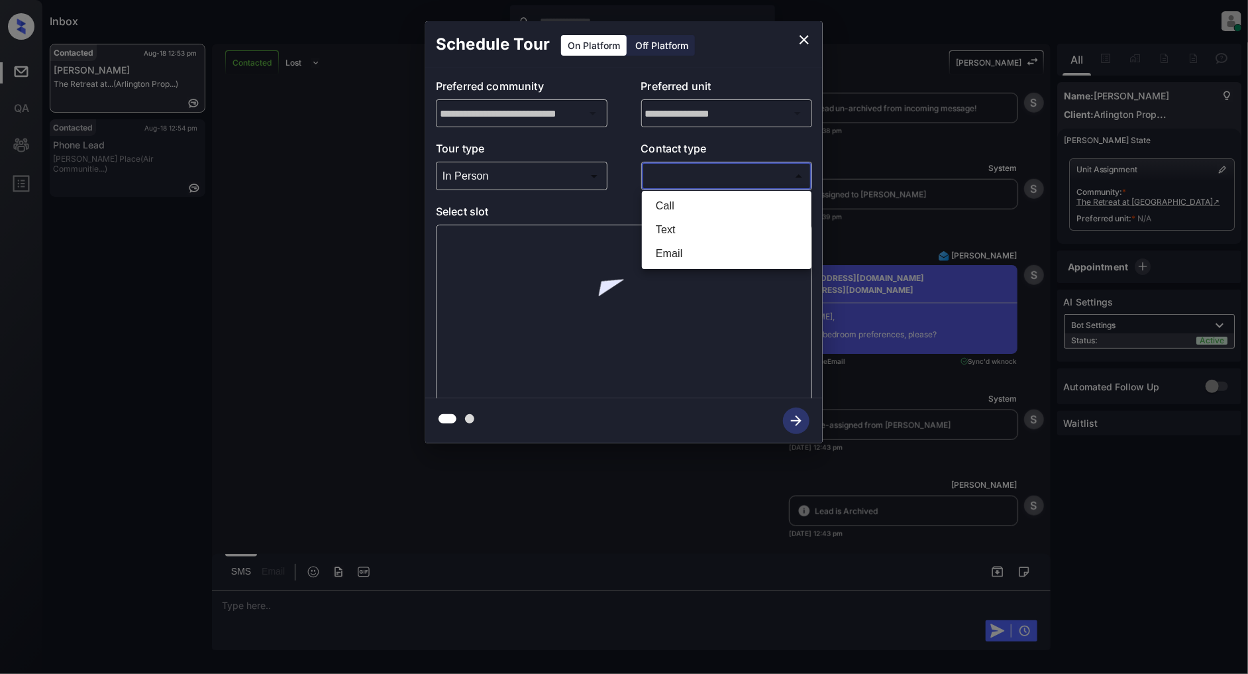
click at [674, 218] on li "Text" at bounding box center [726, 230] width 163 height 24
type input "****"
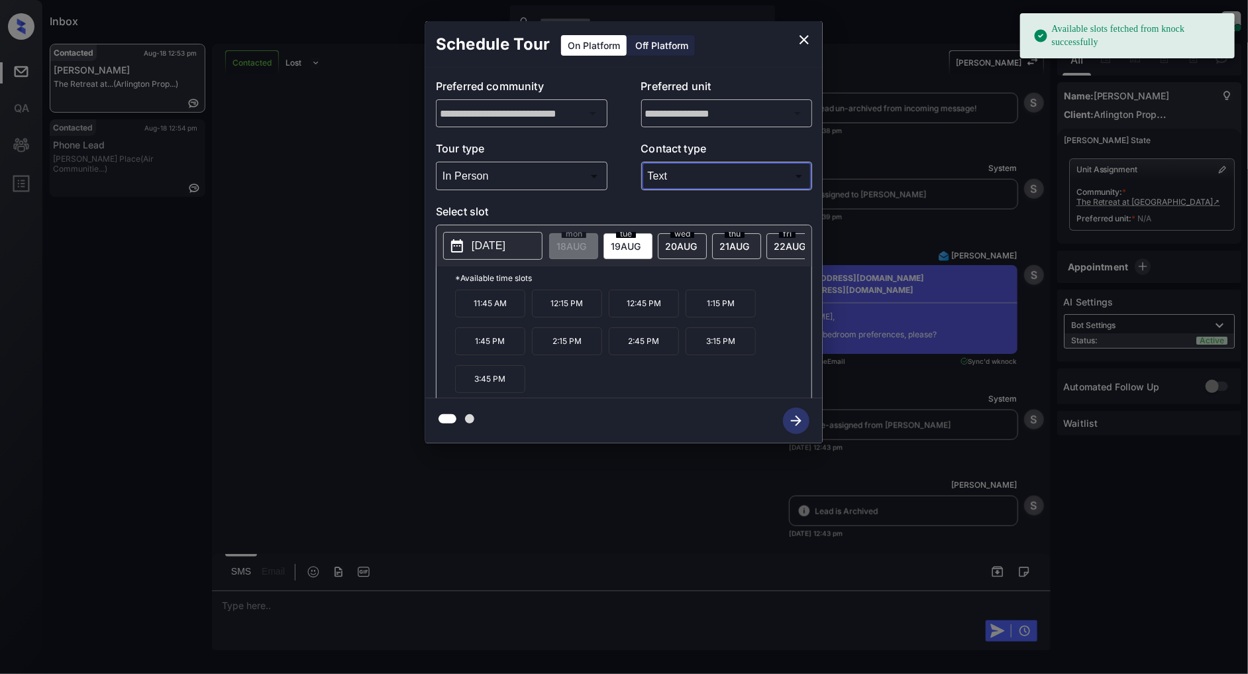
click at [475, 232] on button "[DATE]" at bounding box center [492, 246] width 99 height 28
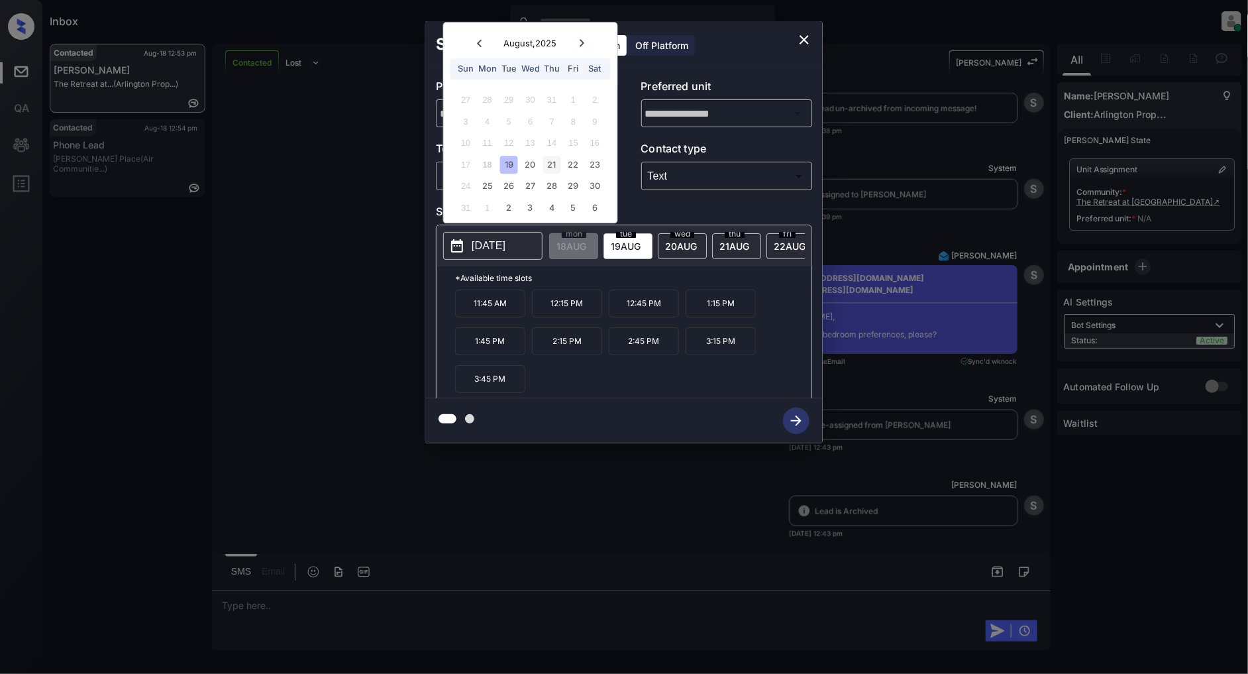
click at [557, 164] on div "21" at bounding box center [552, 165] width 18 height 18
click at [806, 42] on icon "close" at bounding box center [803, 39] width 9 height 9
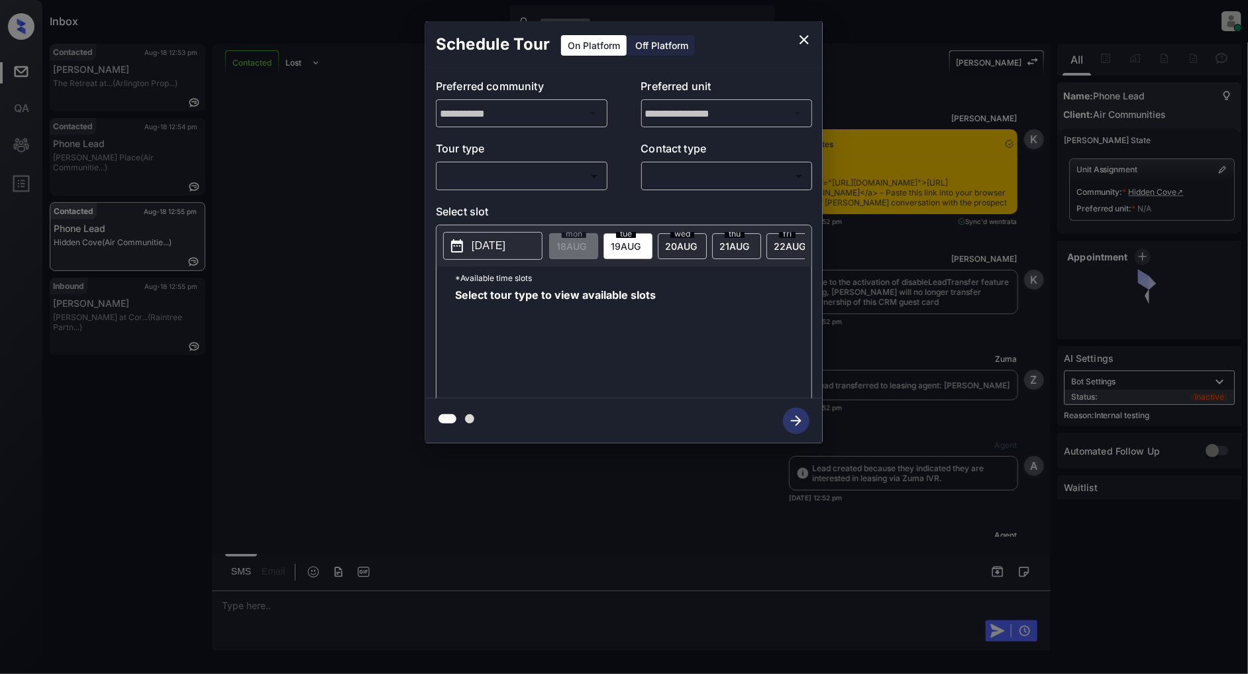
scroll to position [1421, 0]
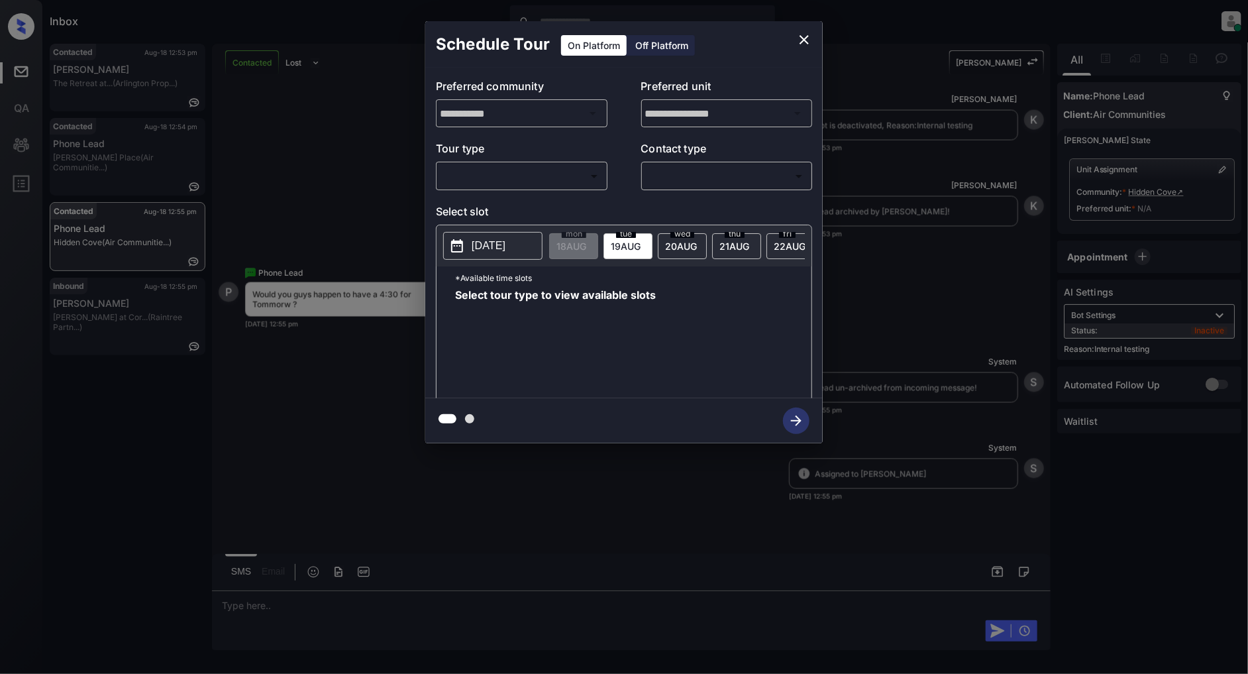
click at [453, 169] on body "Inbox [PERSON_NAME] Online Set yourself offline Set yourself on break Profile S…" at bounding box center [624, 337] width 1248 height 674
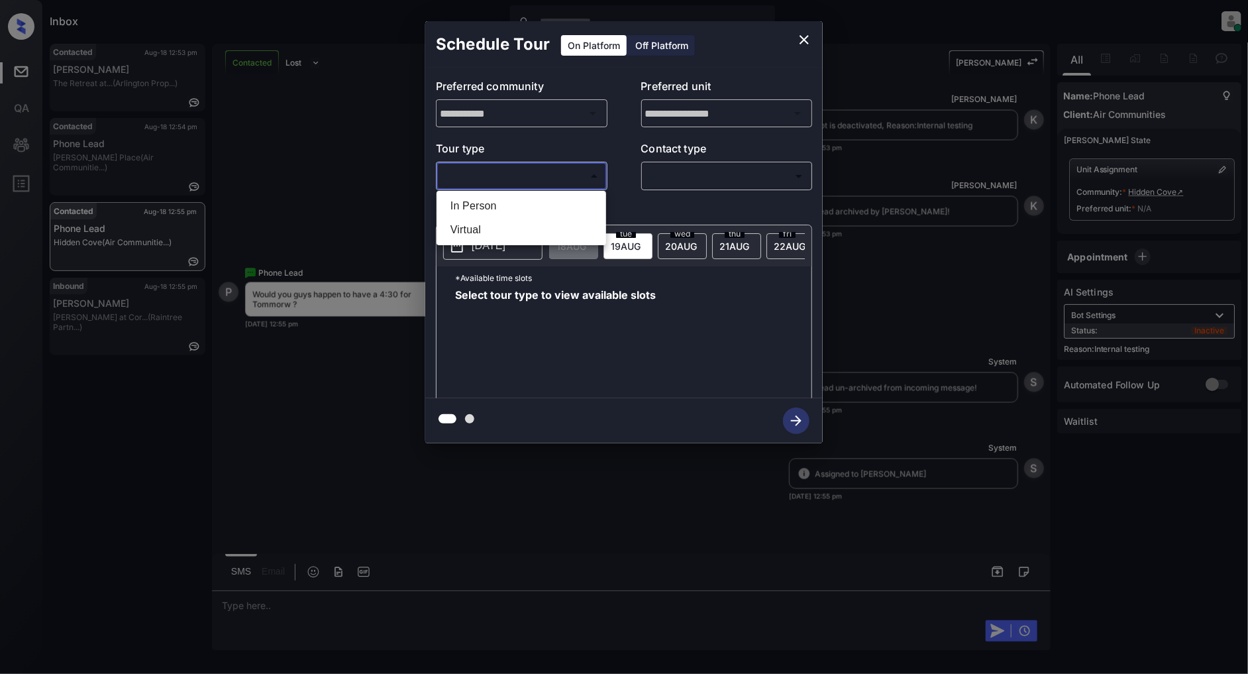
click at [495, 207] on li "In Person" at bounding box center [521, 206] width 163 height 24
type input "********"
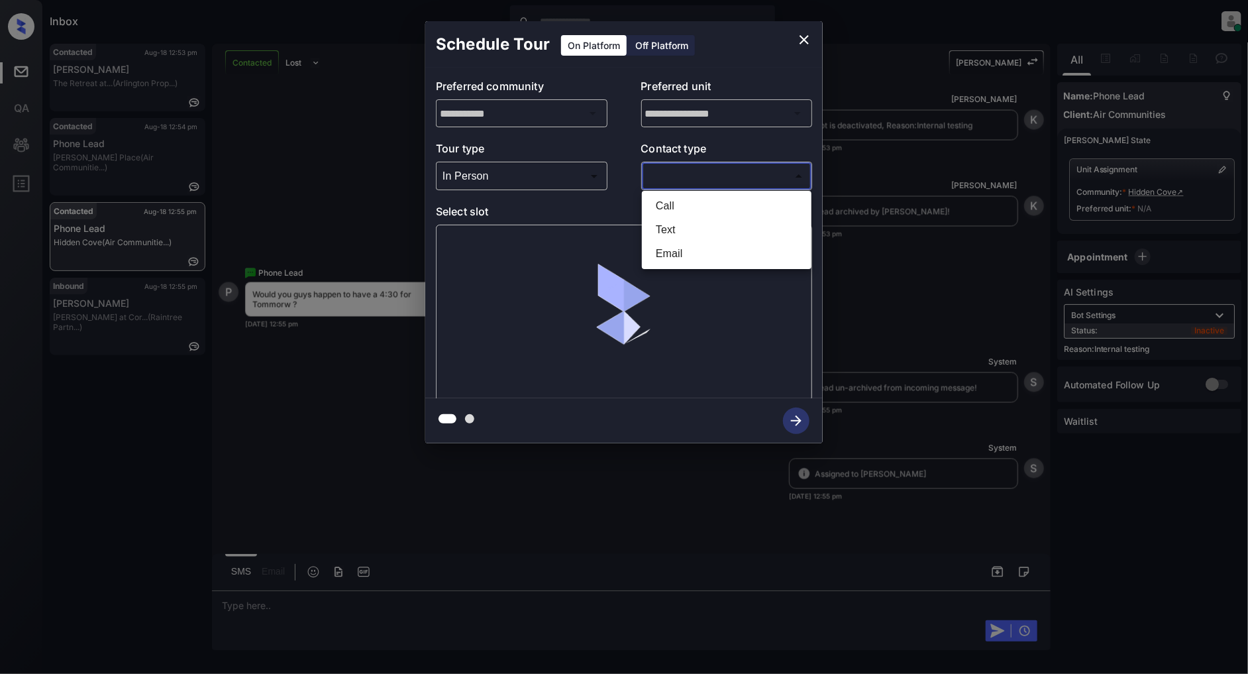
click at [674, 186] on body "Inbox Patrick Deasis Online Set yourself offline Set yourself on break Profile …" at bounding box center [624, 337] width 1248 height 674
click at [673, 234] on li "Text" at bounding box center [726, 230] width 163 height 24
type input "****"
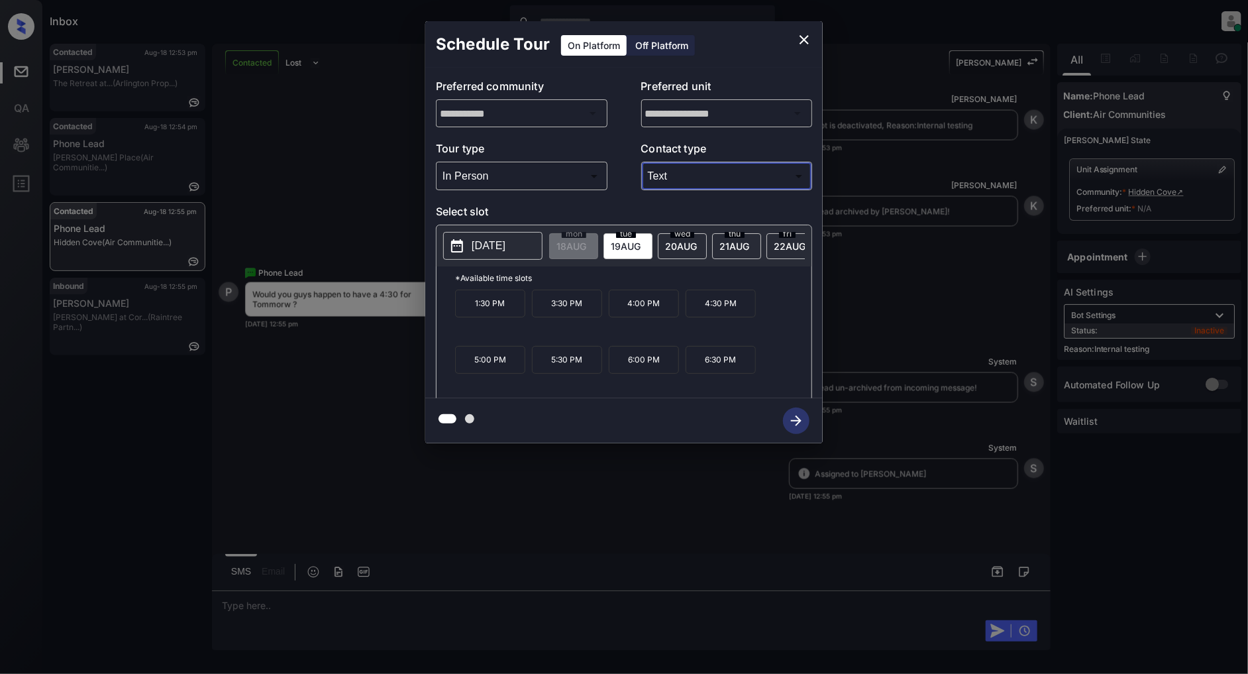
click at [812, 42] on button "close" at bounding box center [804, 39] width 26 height 26
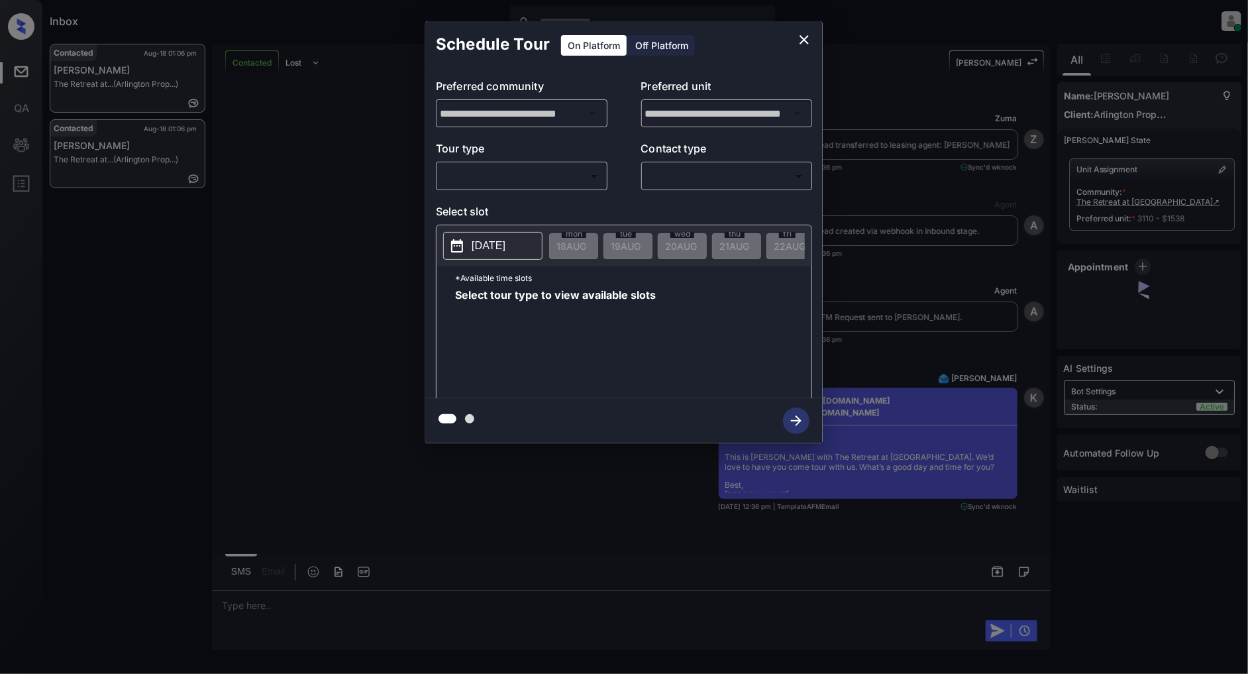
scroll to position [3814, 0]
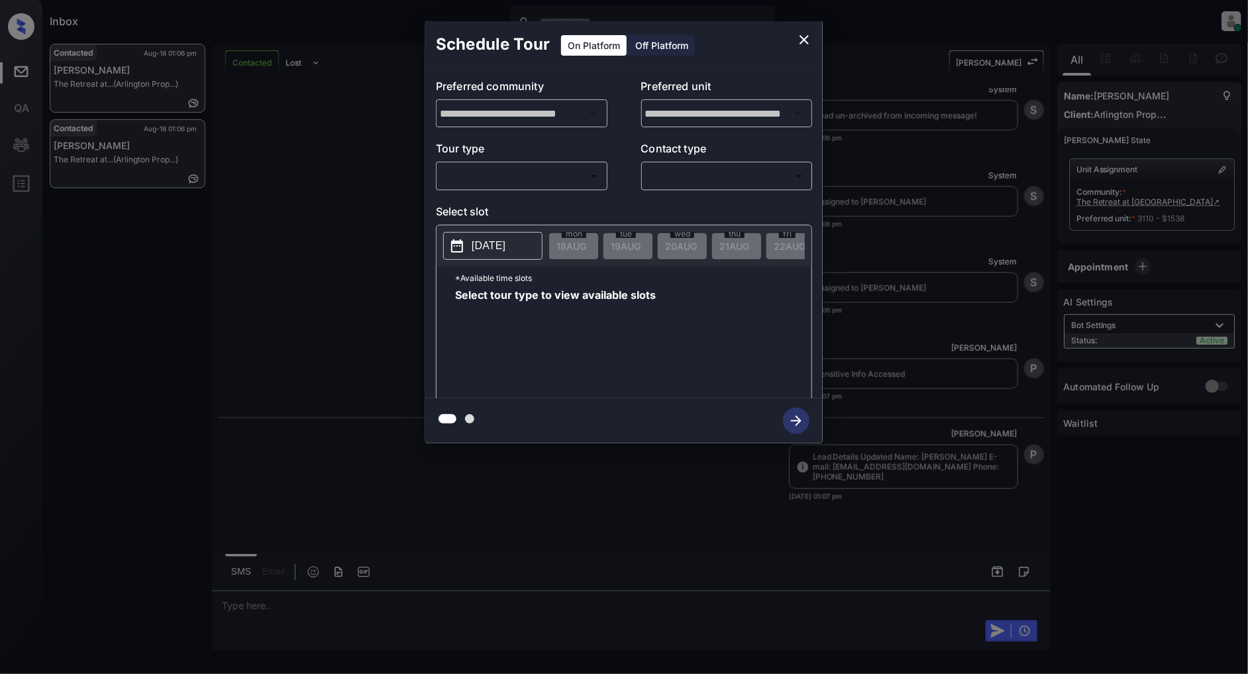
click at [565, 172] on body "Inbox [PERSON_NAME] Online Set yourself offline Set yourself on break Profile S…" at bounding box center [624, 337] width 1248 height 674
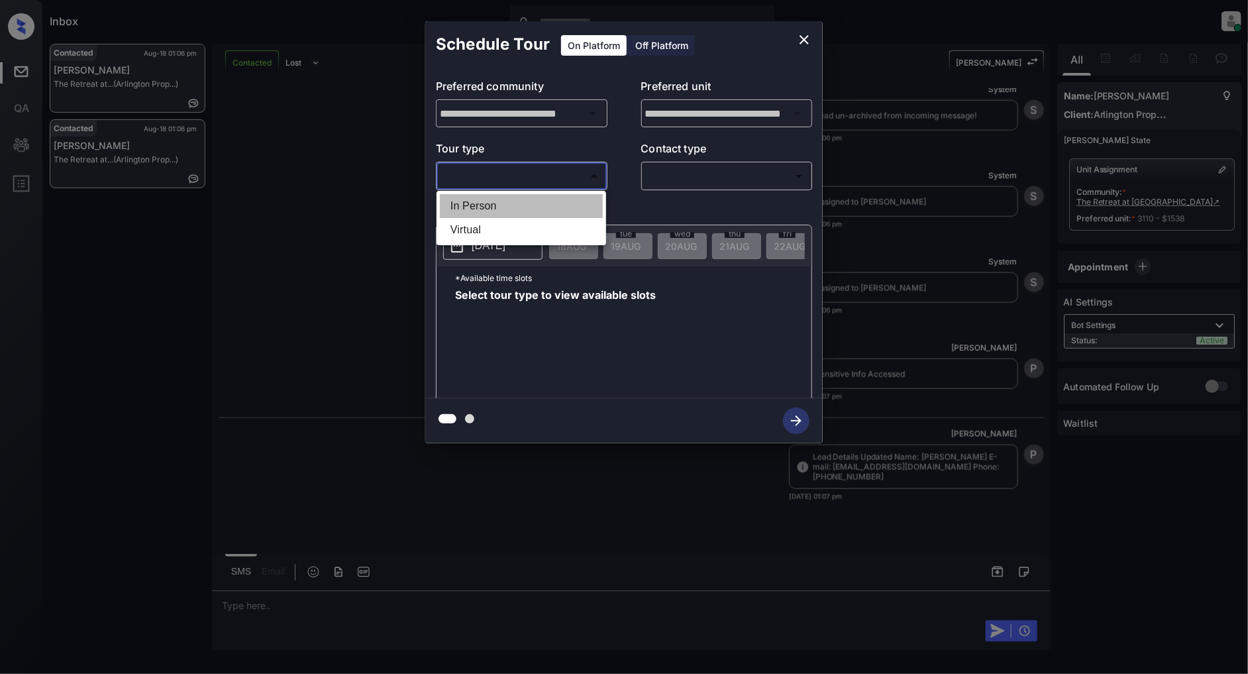
click at [507, 197] on li "In Person" at bounding box center [521, 206] width 163 height 24
type input "********"
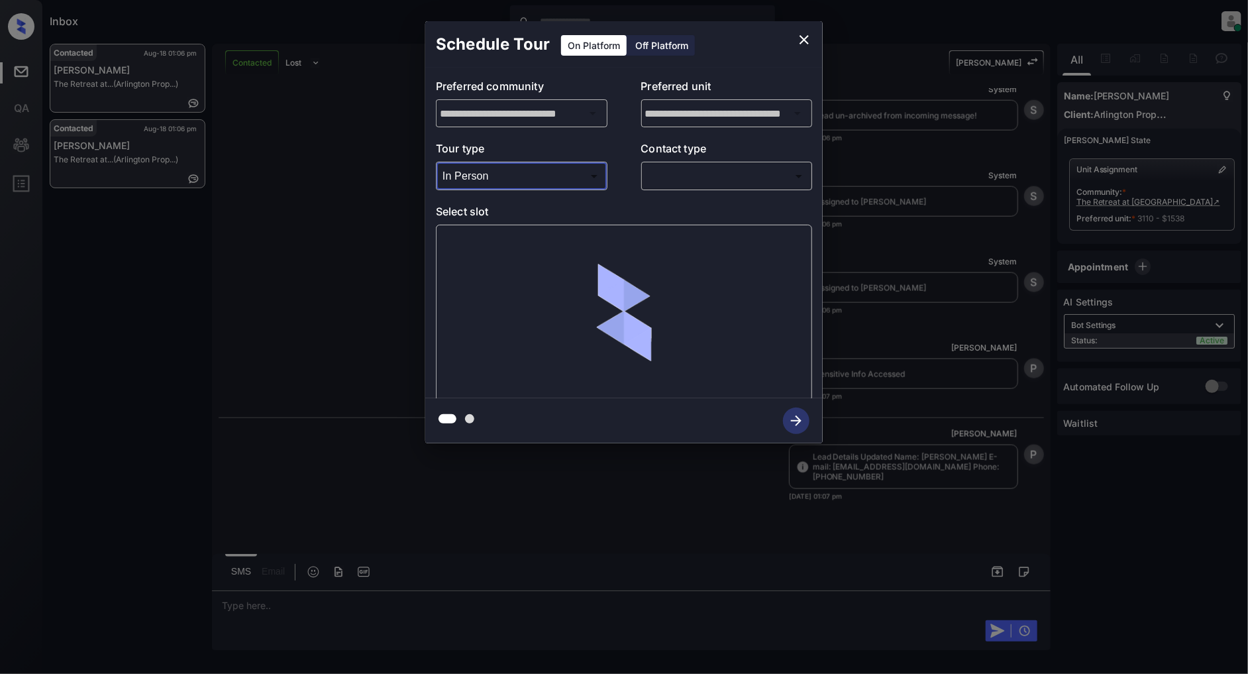
click at [702, 162] on div "​ ​" at bounding box center [727, 176] width 172 height 28
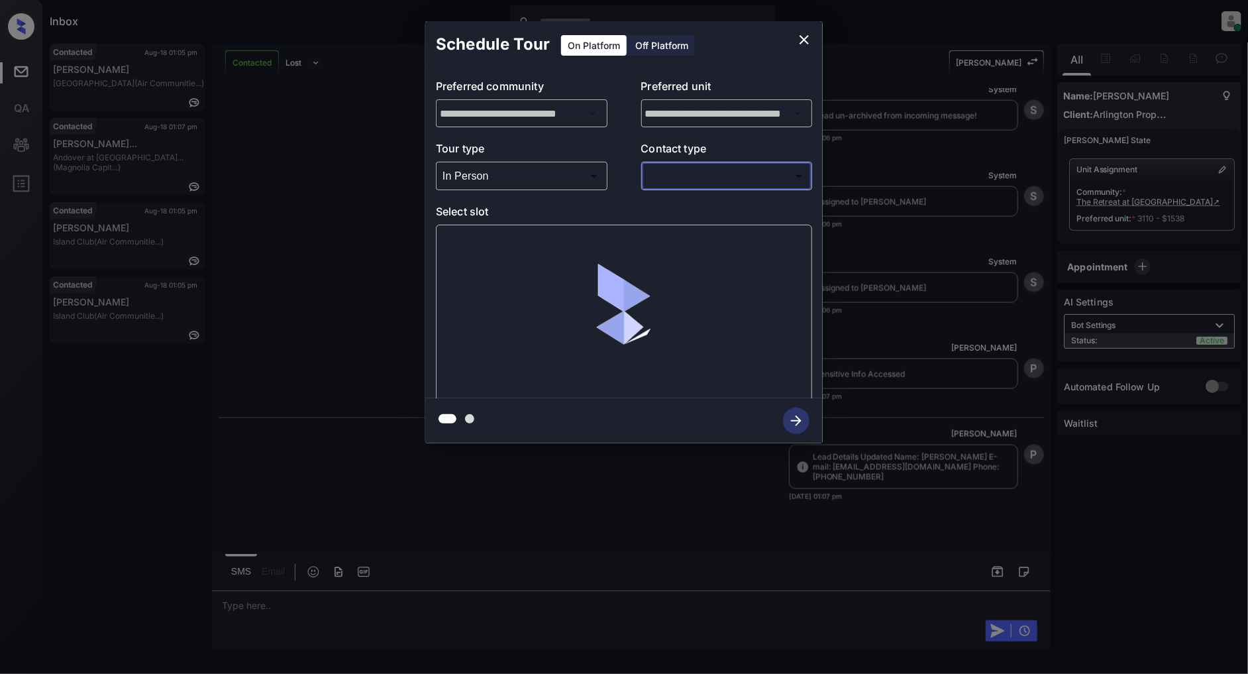
click at [701, 182] on body "Inbox Patrick Deasis Online Set yourself offline Set yourself on break Profile …" at bounding box center [624, 337] width 1248 height 674
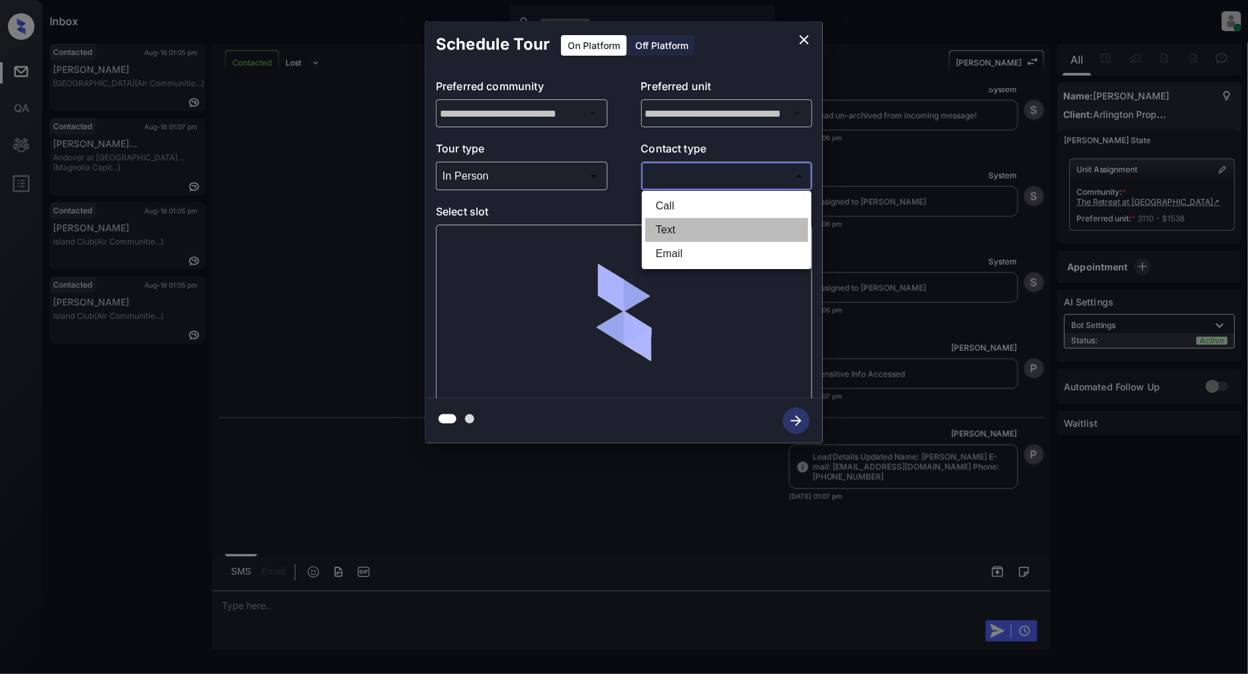
click at [696, 224] on li "Text" at bounding box center [726, 230] width 163 height 24
type input "****"
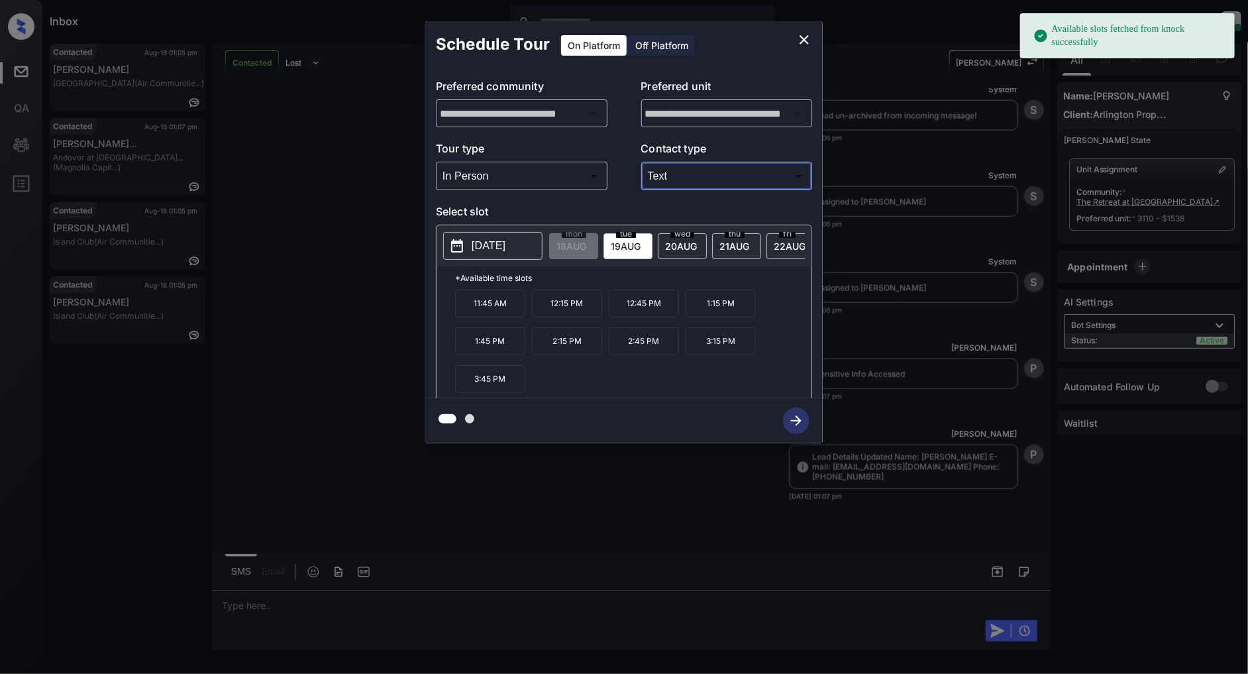
click at [504, 245] on p "[DATE]" at bounding box center [489, 246] width 34 height 16
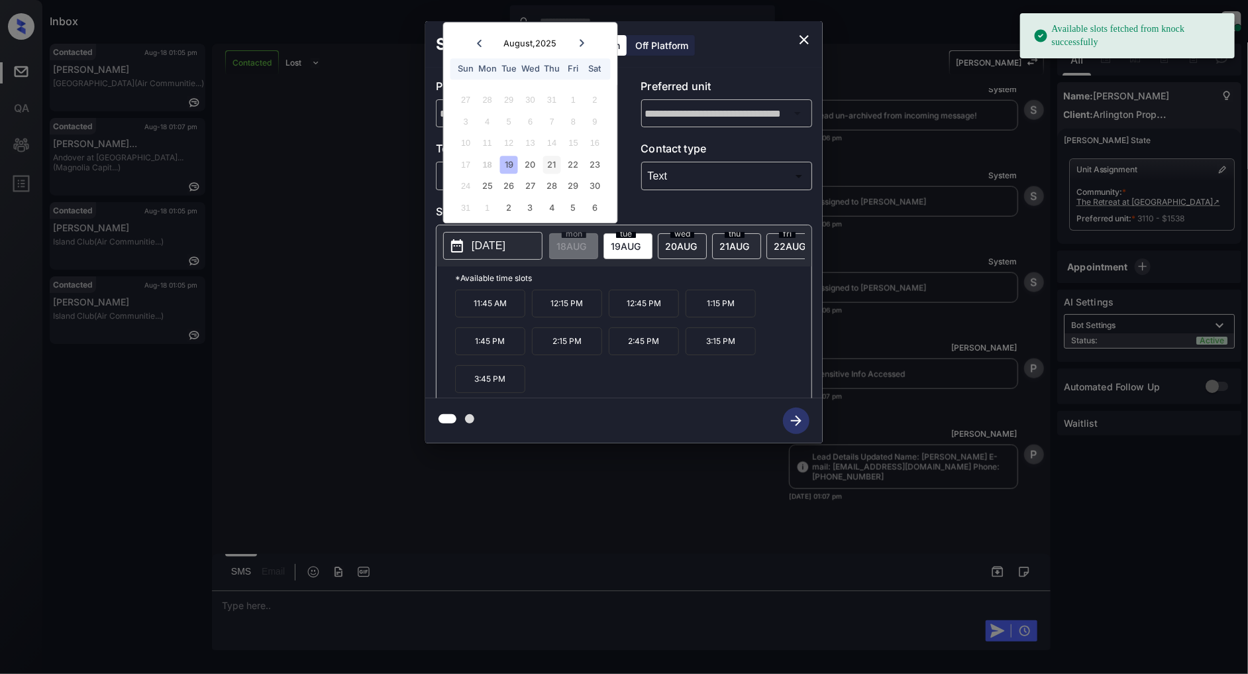
click at [558, 168] on div "21" at bounding box center [552, 165] width 18 height 18
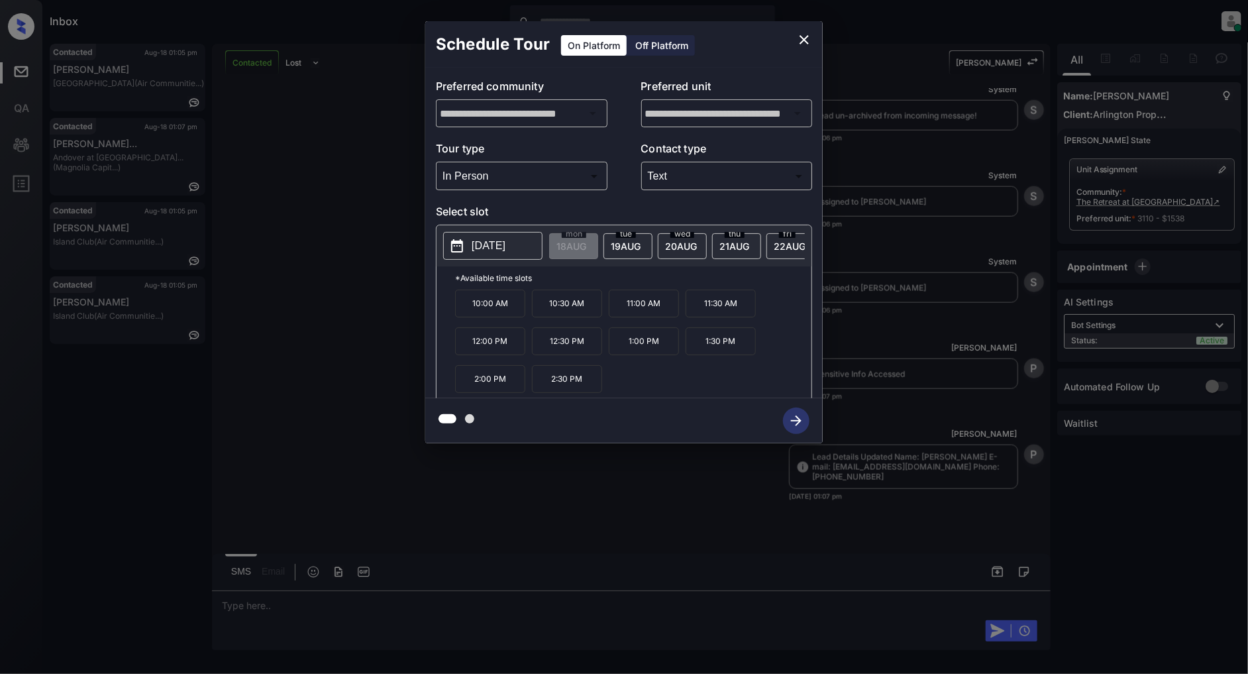
click at [488, 310] on p "10:00 AM" at bounding box center [490, 303] width 70 height 28
click at [644, 309] on p "11:00 AM" at bounding box center [644, 303] width 70 height 28
click at [801, 419] on icon "button" at bounding box center [796, 420] width 26 height 26
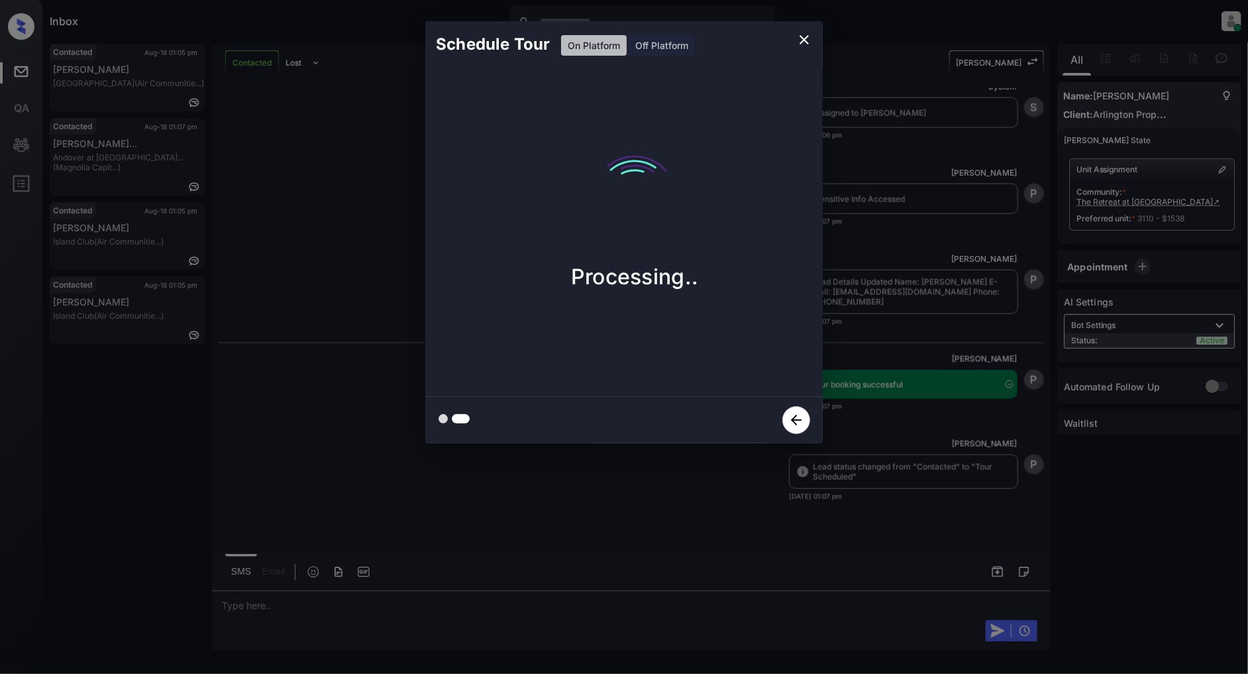
scroll to position [3989, 0]
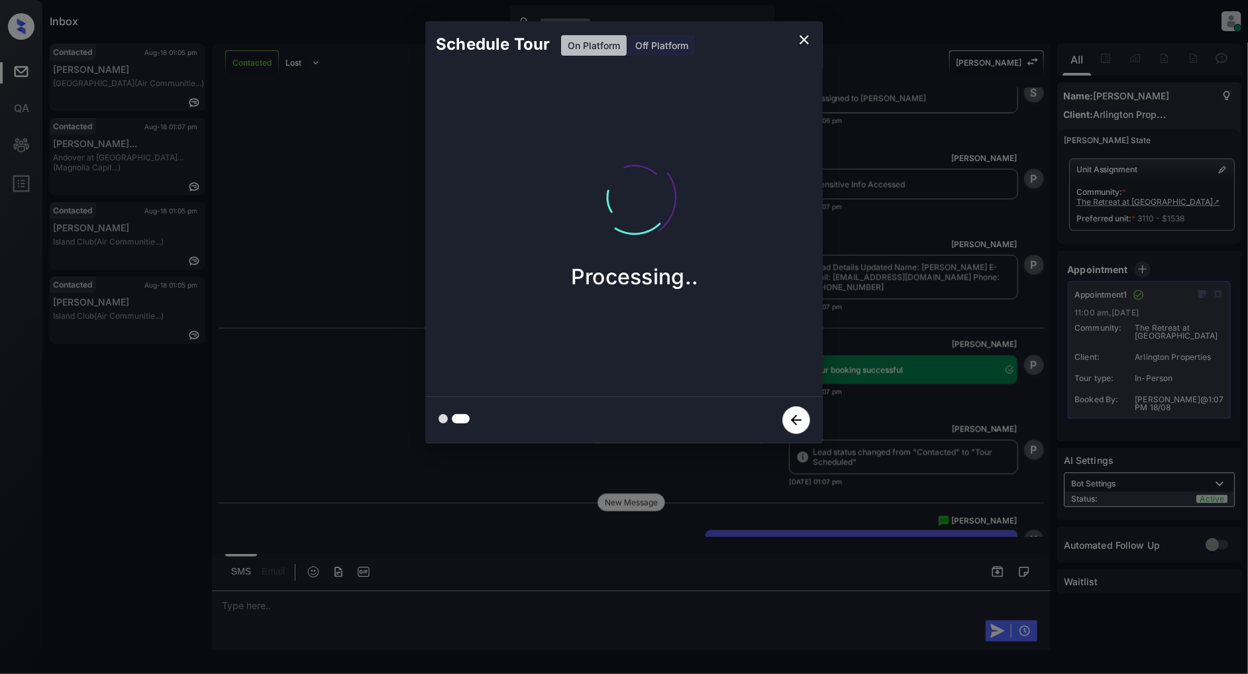
click at [800, 37] on icon "close" at bounding box center [804, 40] width 16 height 16
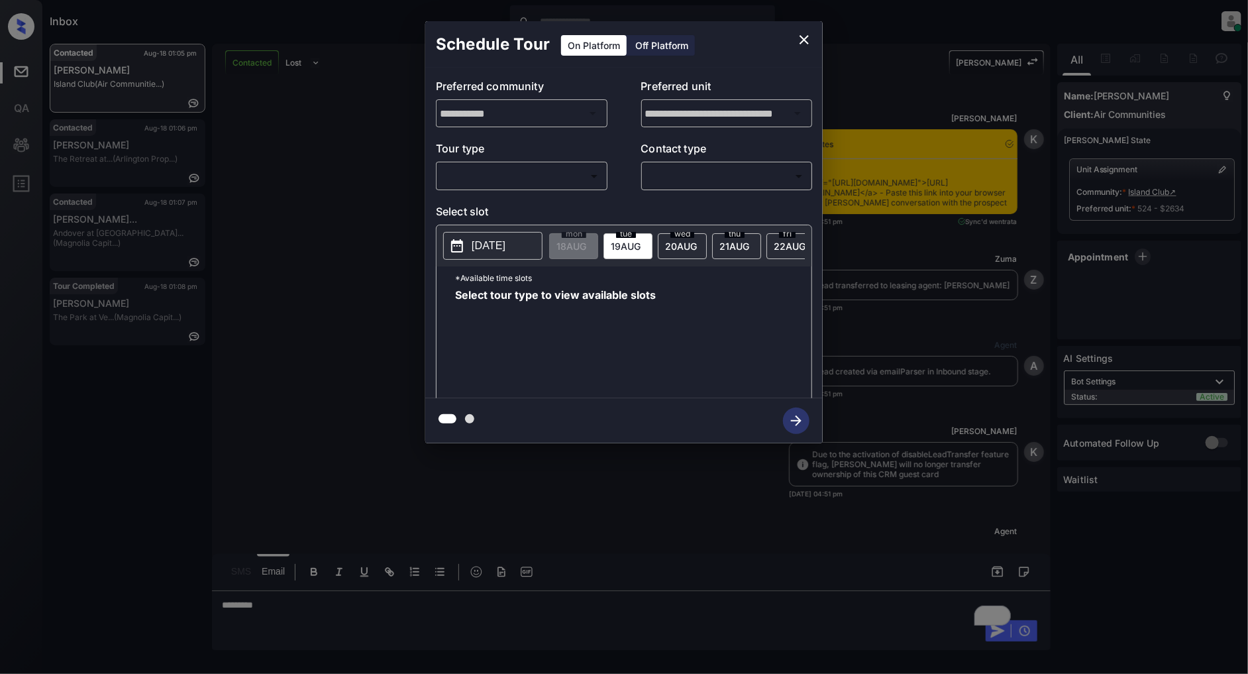
scroll to position [4707, 0]
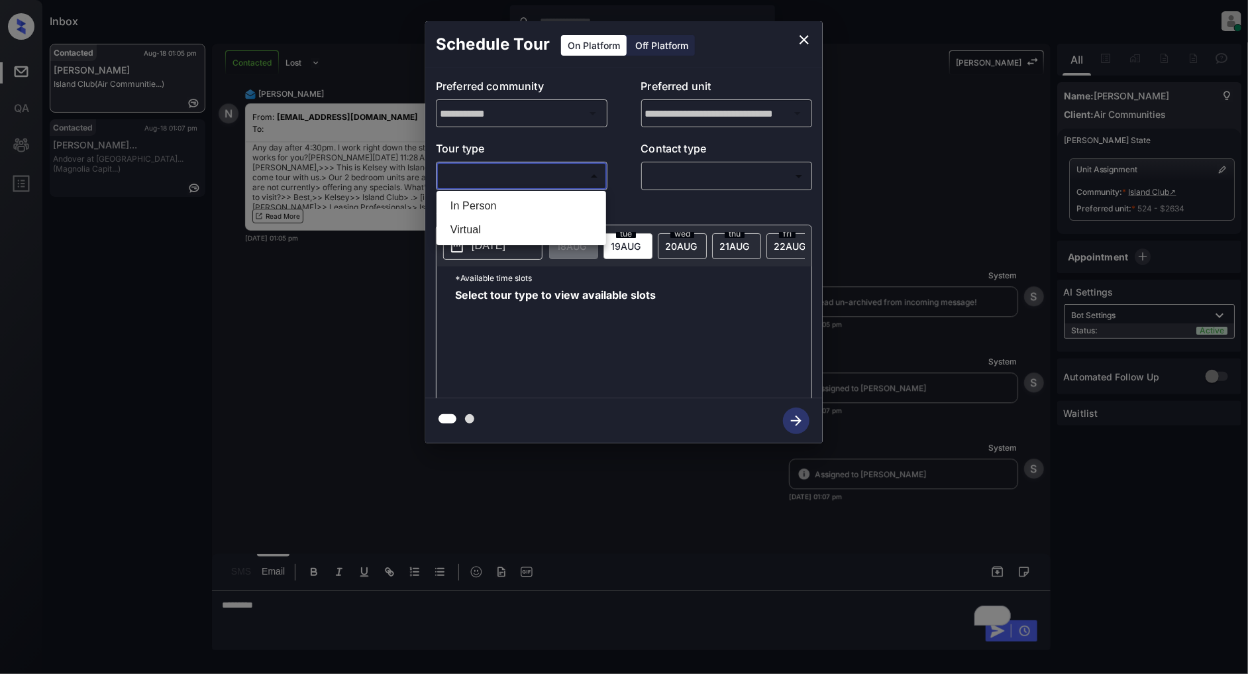
click at [537, 178] on body "Inbox [PERSON_NAME] Online Set yourself offline Set yourself on break Profile S…" at bounding box center [624, 337] width 1248 height 674
click at [501, 199] on li "In Person" at bounding box center [521, 206] width 163 height 24
type input "********"
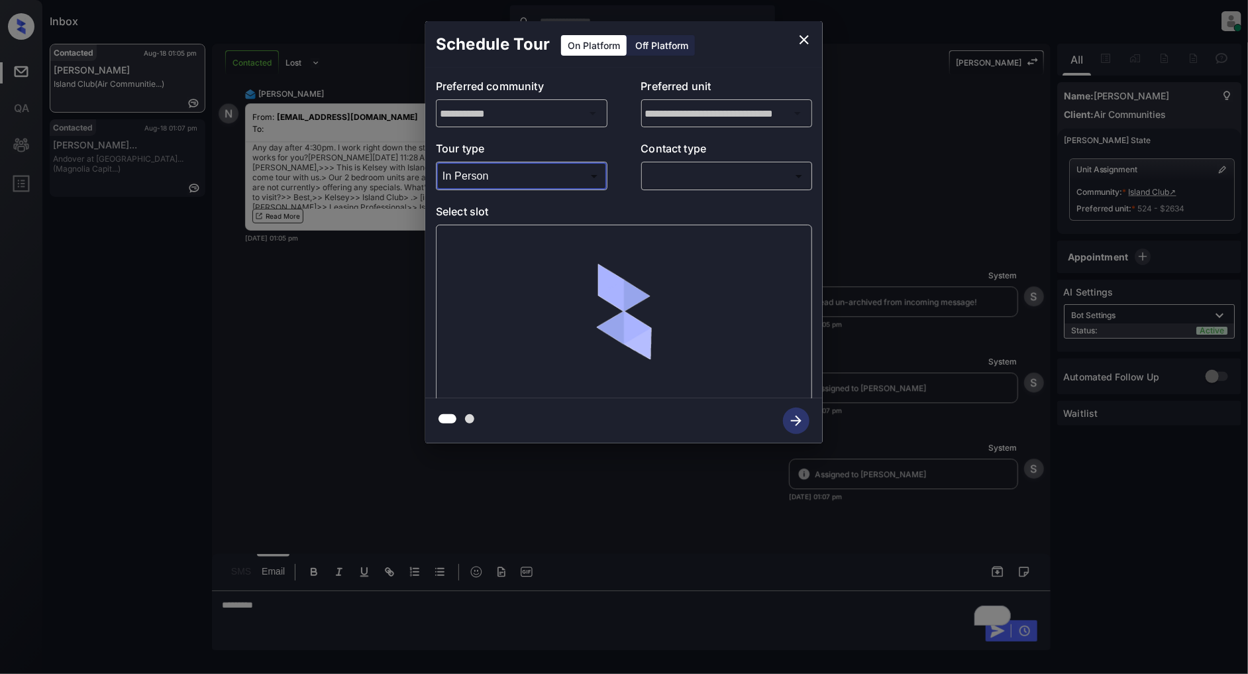
click at [731, 174] on body "Inbox [PERSON_NAME] Online Set yourself offline Set yourself on break Profile S…" at bounding box center [624, 337] width 1248 height 674
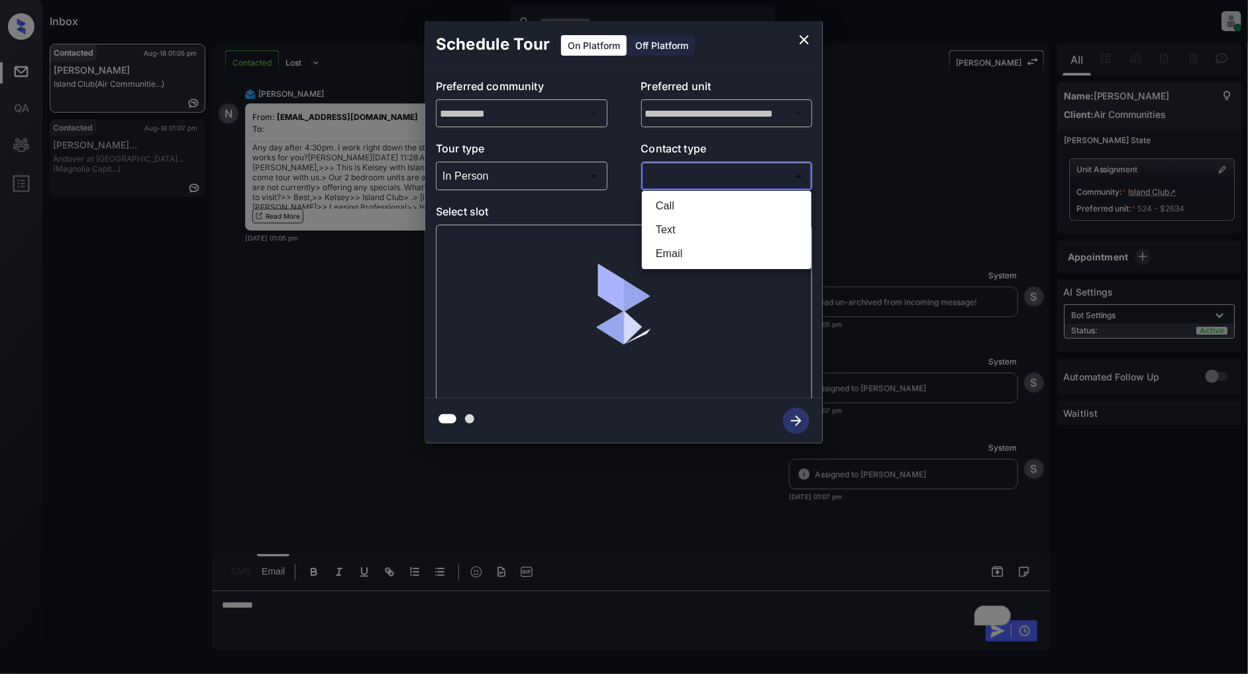
click at [693, 229] on li "Text" at bounding box center [726, 230] width 163 height 24
type input "****"
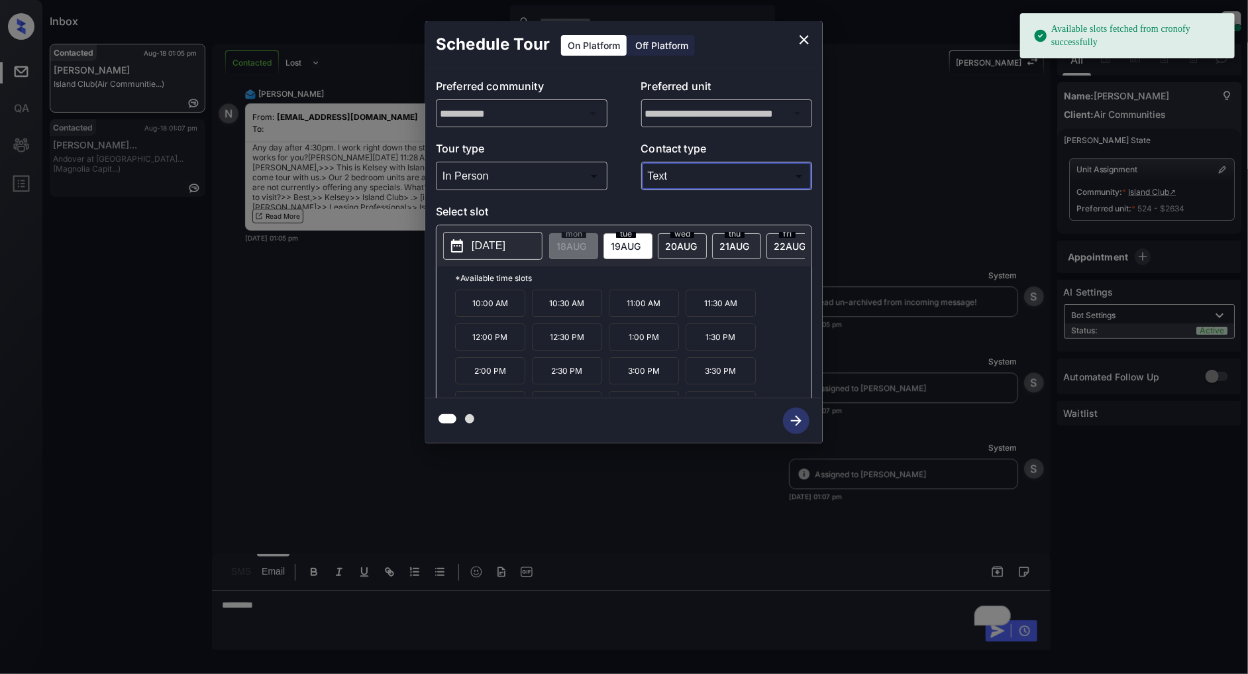
scroll to position [56, 0]
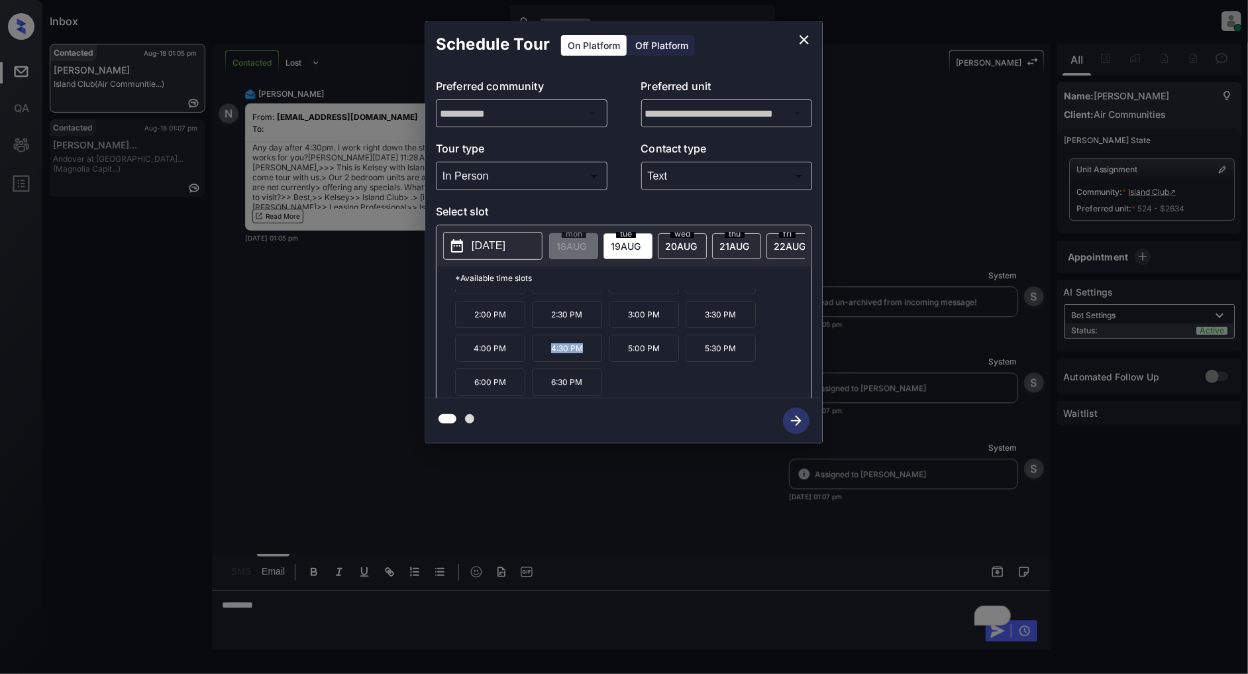
drag, startPoint x: 601, startPoint y: 358, endPoint x: 531, endPoint y: 356, distance: 69.6
click at [531, 356] on div "10:00 AM 10:30 AM 11:00 AM 11:30 AM 12:00 PM 12:30 PM 1:00 PM 1:30 PM 2:00 PM 2…" at bounding box center [633, 342] width 356 height 106
copy p "4:30 PM"
drag, startPoint x: 666, startPoint y: 356, endPoint x: 621, endPoint y: 355, distance: 44.4
click at [621, 355] on p "5:00 PM" at bounding box center [644, 348] width 70 height 27
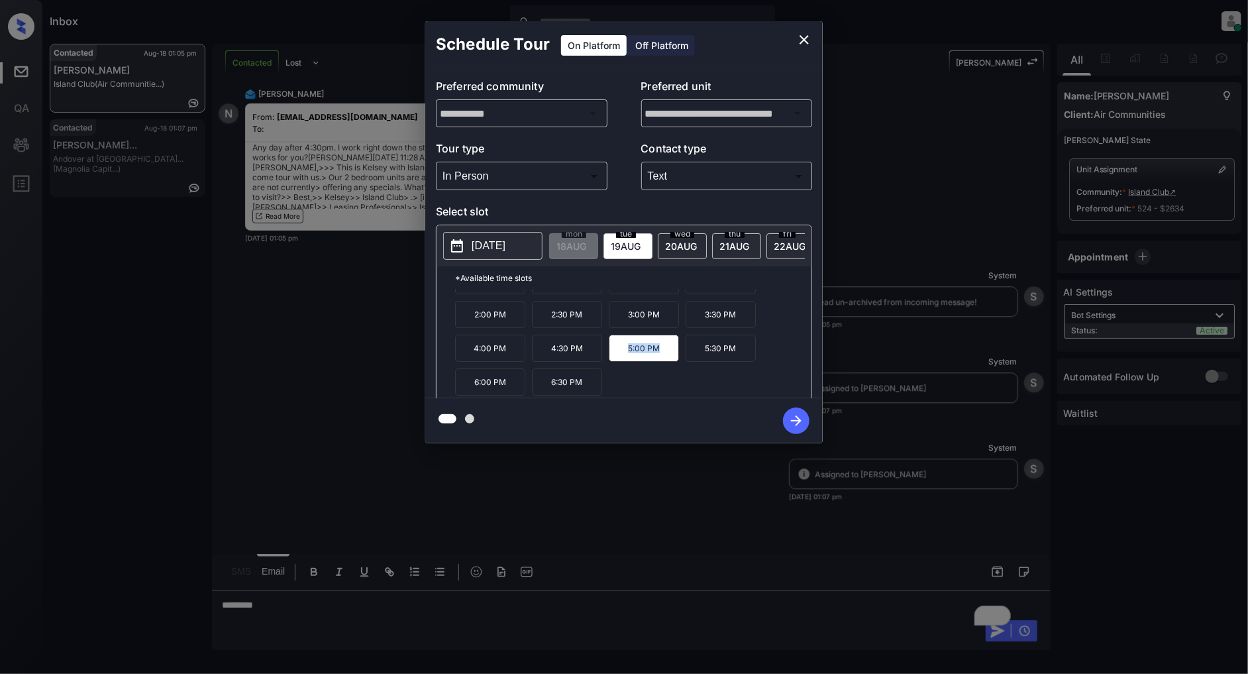
copy p "5:00 PM"
drag, startPoint x: 512, startPoint y: 385, endPoint x: 468, endPoint y: 387, distance: 43.8
click at [468, 387] on p "6:00 PM" at bounding box center [490, 381] width 70 height 27
copy p "6:00 PM"
click at [799, 38] on icon "close" at bounding box center [804, 40] width 16 height 16
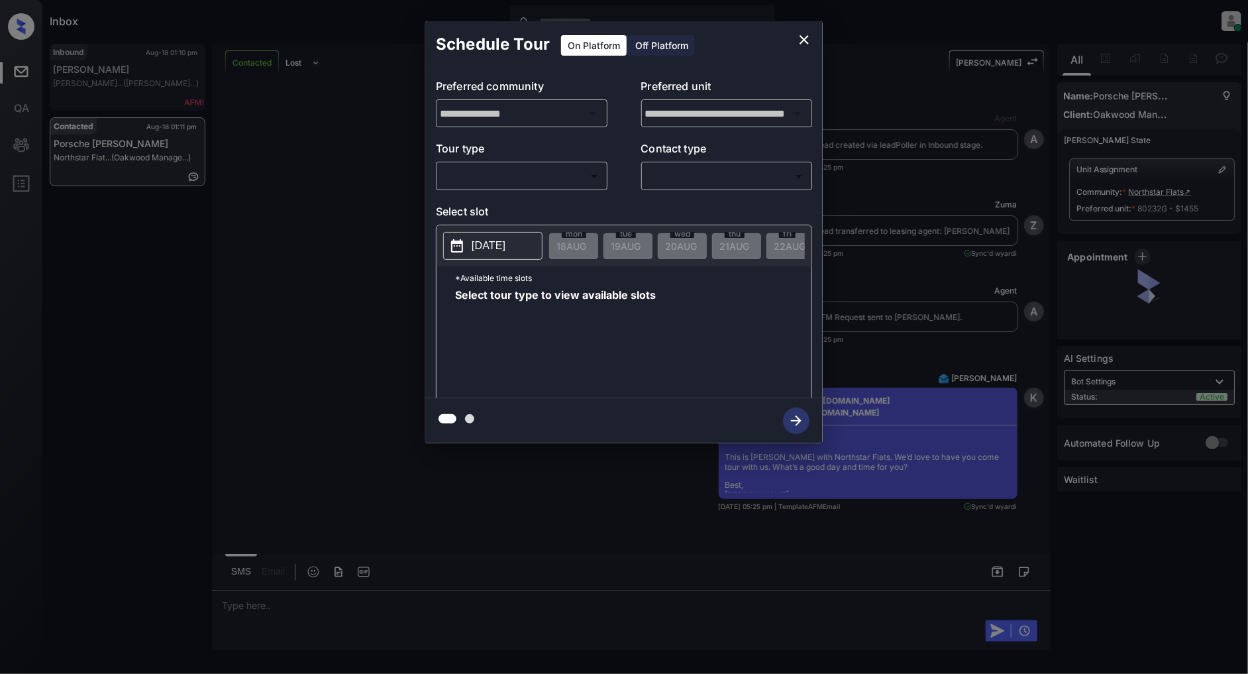
scroll to position [3617, 0]
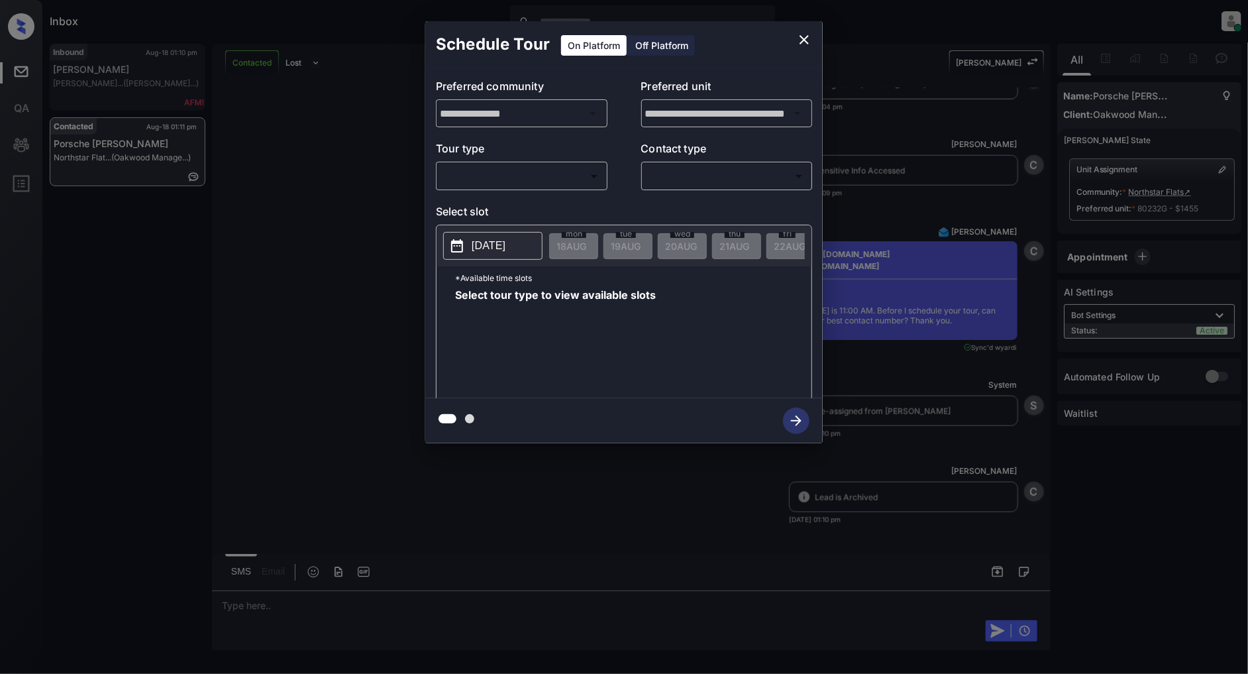
click at [544, 176] on body "Inbox [PERSON_NAME] Online Set yourself offline Set yourself on break Profile S…" at bounding box center [624, 337] width 1248 height 674
click at [452, 212] on li "In Person" at bounding box center [521, 206] width 163 height 24
type input "********"
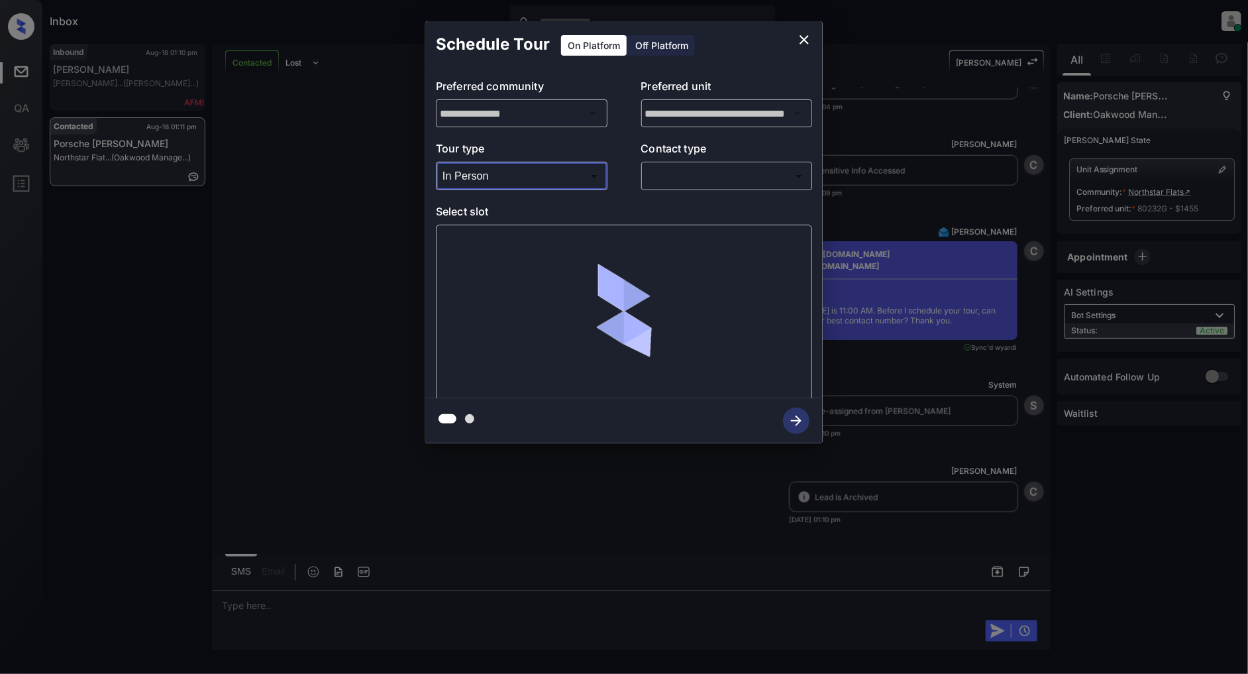
click at [706, 180] on body "Inbox Patrick Deasis Online Set yourself offline Set yourself on break Profile …" at bounding box center [624, 337] width 1248 height 674
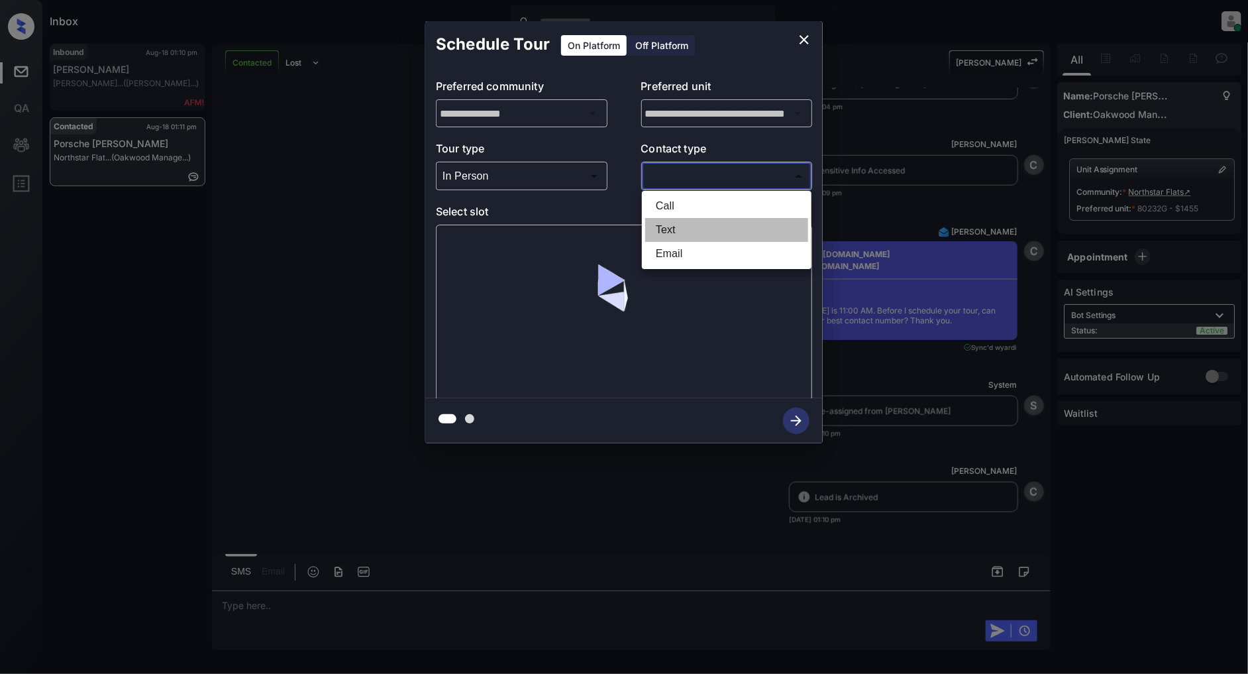
click at [683, 237] on li "Text" at bounding box center [726, 230] width 163 height 24
type input "****"
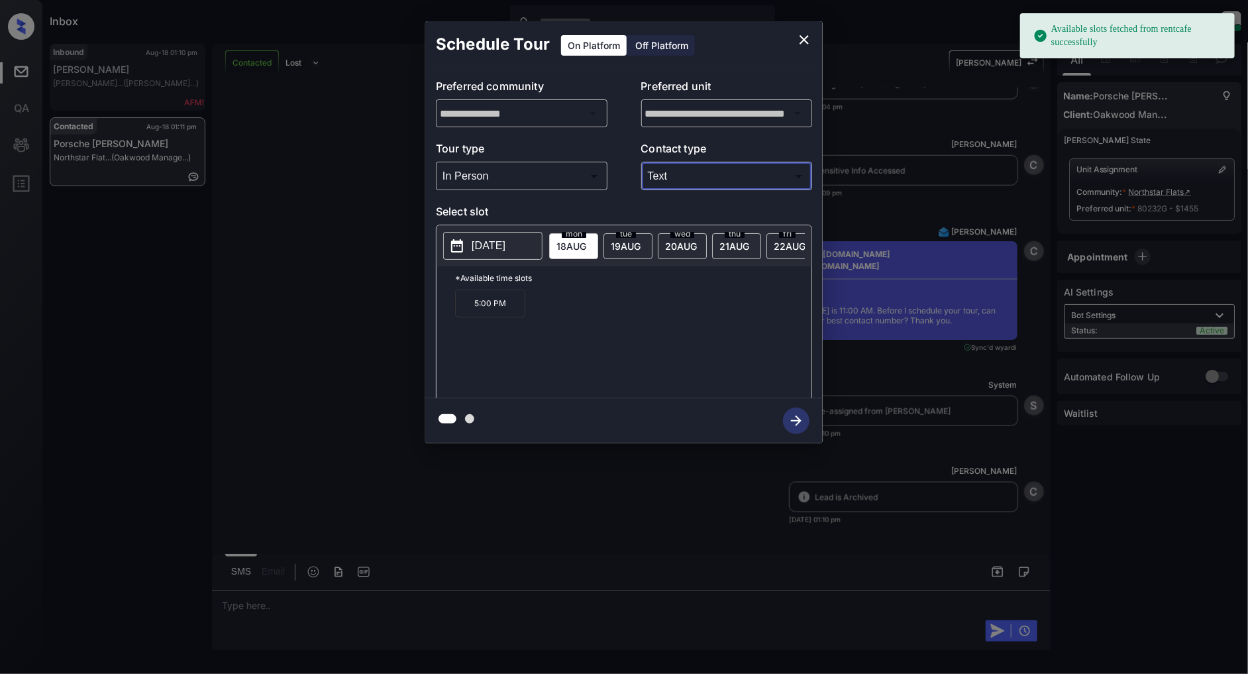
click at [491, 253] on p "2025-08-18" at bounding box center [489, 246] width 34 height 16
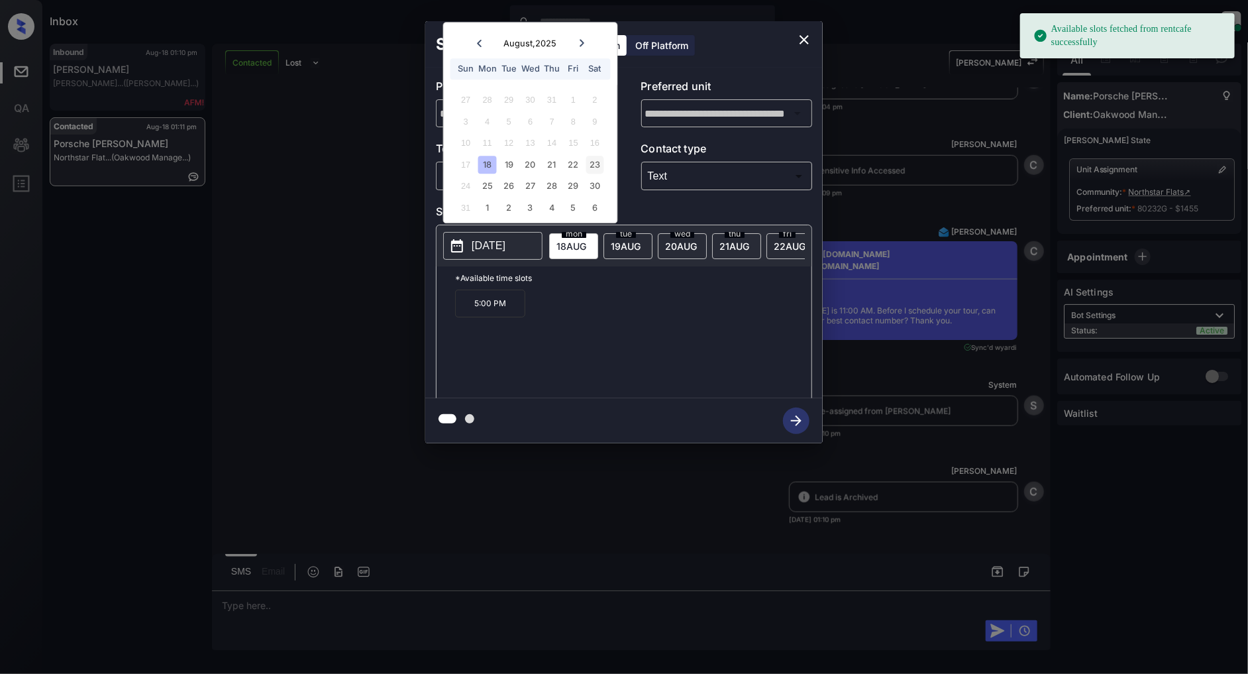
click at [596, 164] on div "23" at bounding box center [595, 165] width 18 height 18
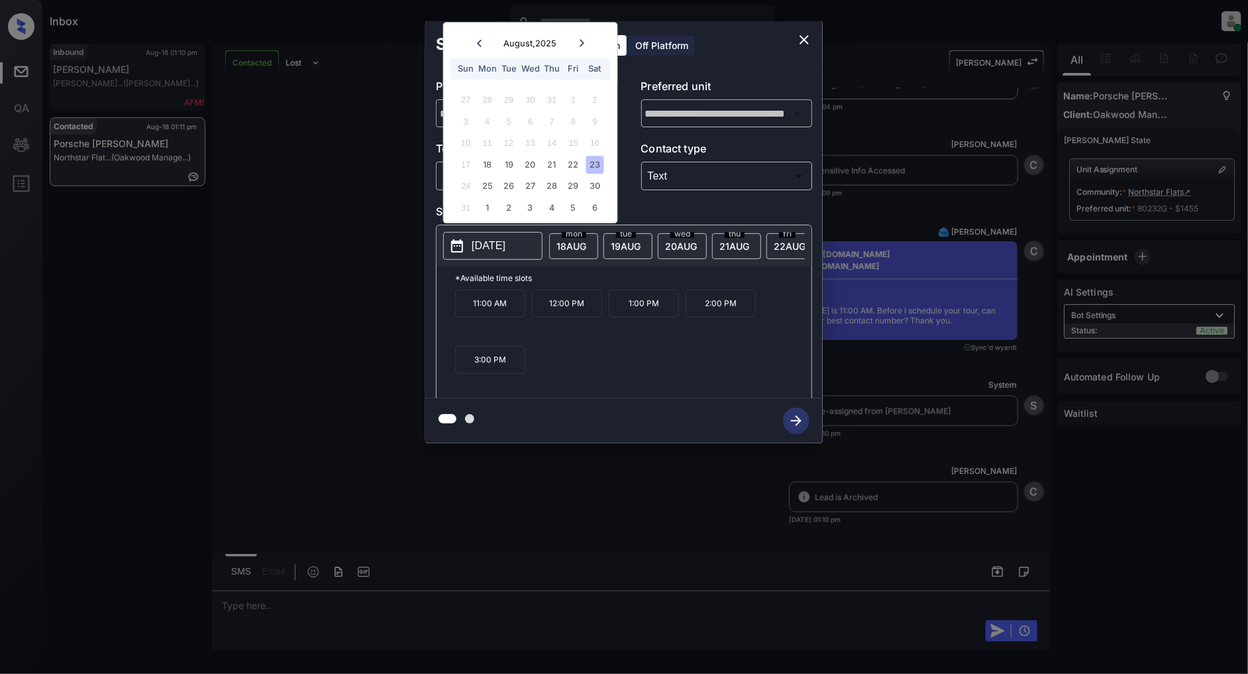
click at [490, 316] on p "11:00 AM" at bounding box center [490, 303] width 70 height 28
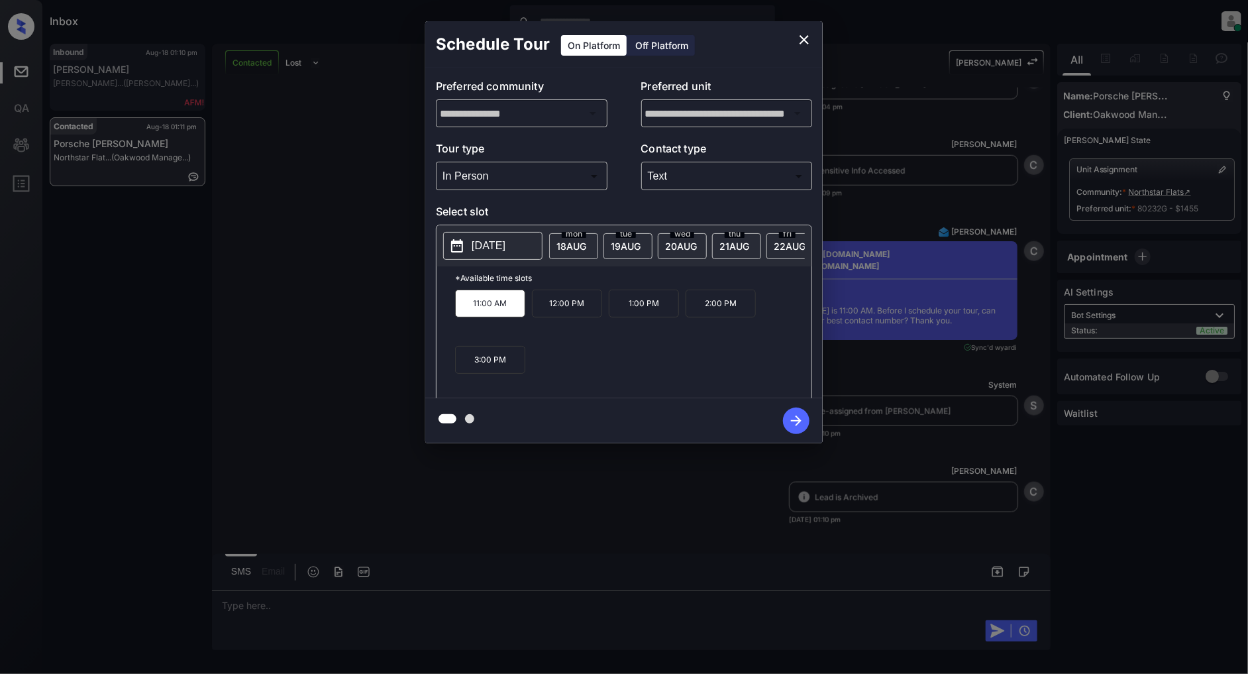
click at [792, 425] on icon "button" at bounding box center [796, 420] width 26 height 26
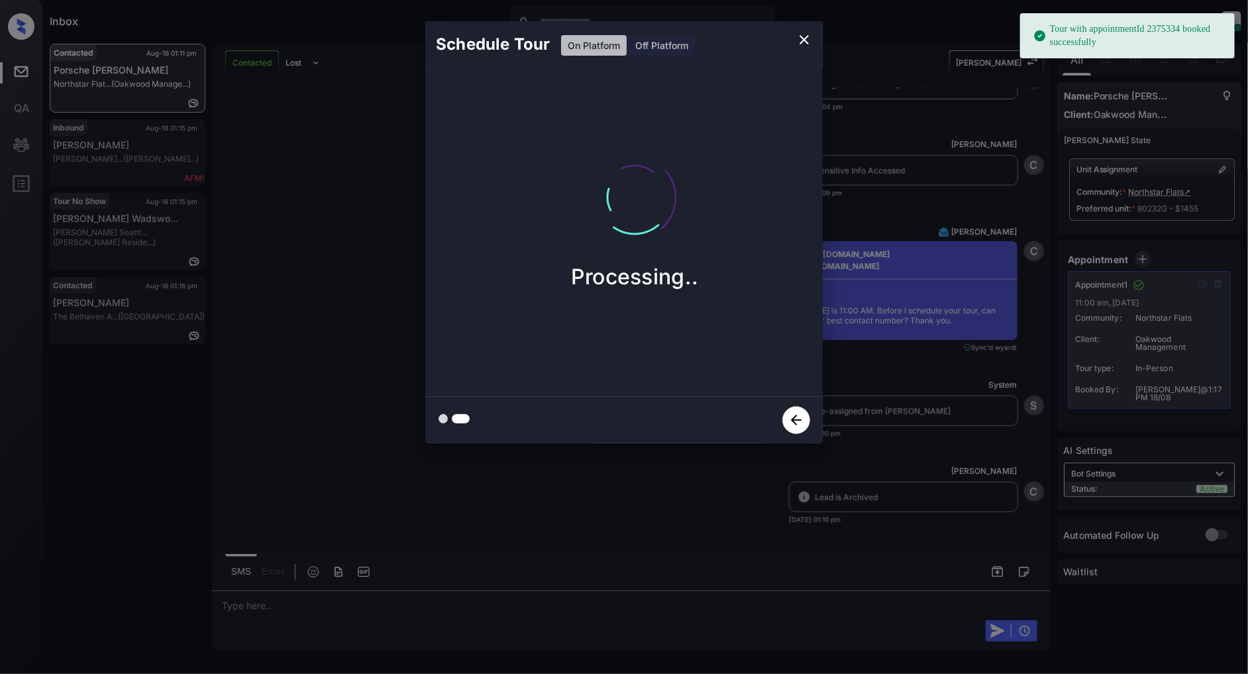
click at [797, 37] on icon "close" at bounding box center [804, 40] width 16 height 16
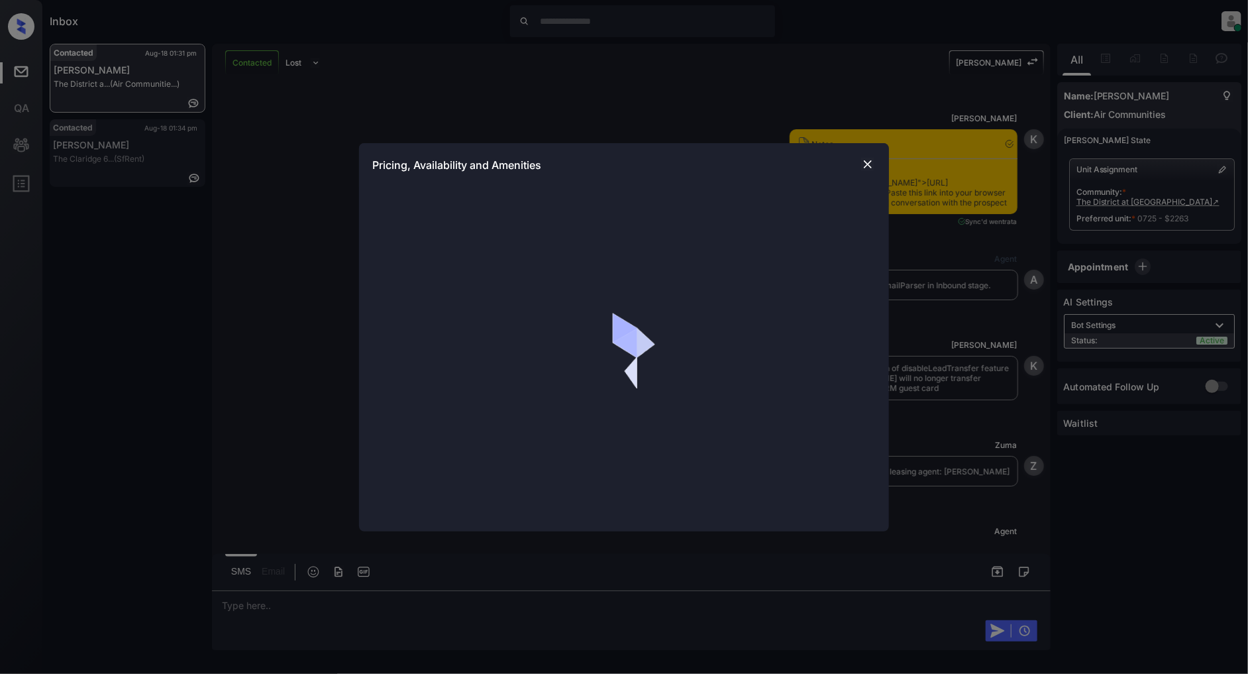
scroll to position [892, 0]
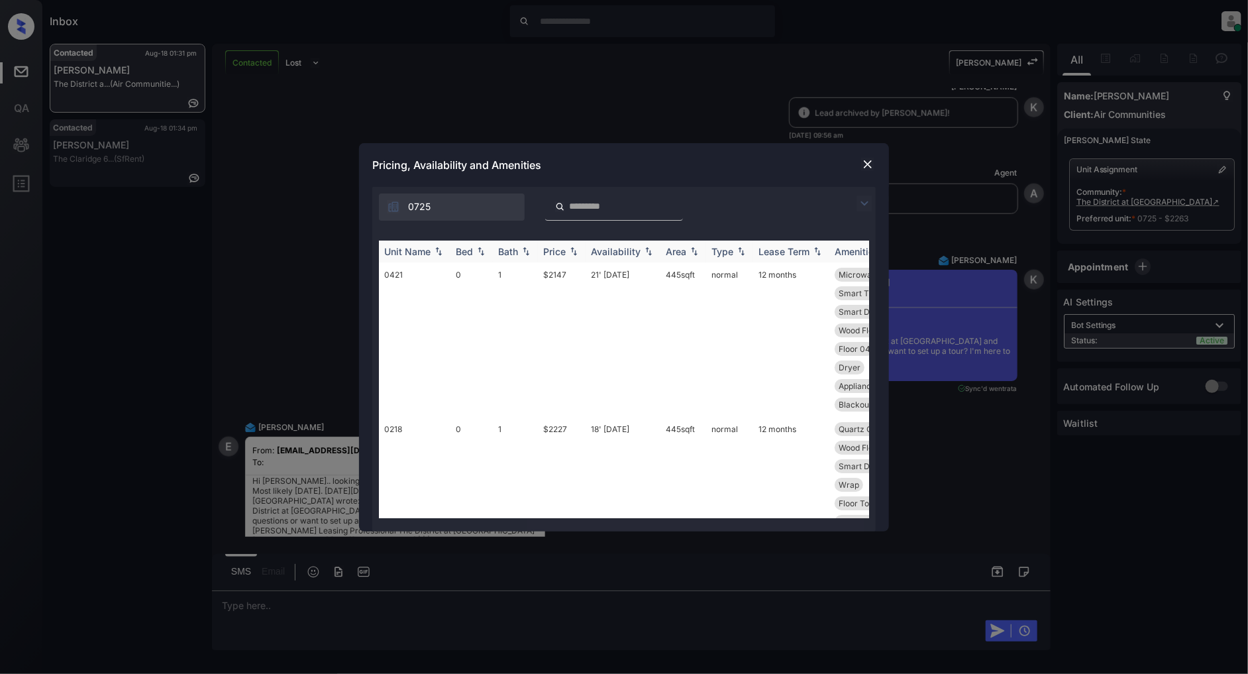
click at [575, 254] on img at bounding box center [573, 250] width 13 height 9
click at [575, 254] on img at bounding box center [573, 251] width 13 height 10
drag, startPoint x: 571, startPoint y: 273, endPoint x: 541, endPoint y: 273, distance: 29.8
click at [541, 273] on td "$2147" at bounding box center [562, 339] width 48 height 154
copy td "$2147"
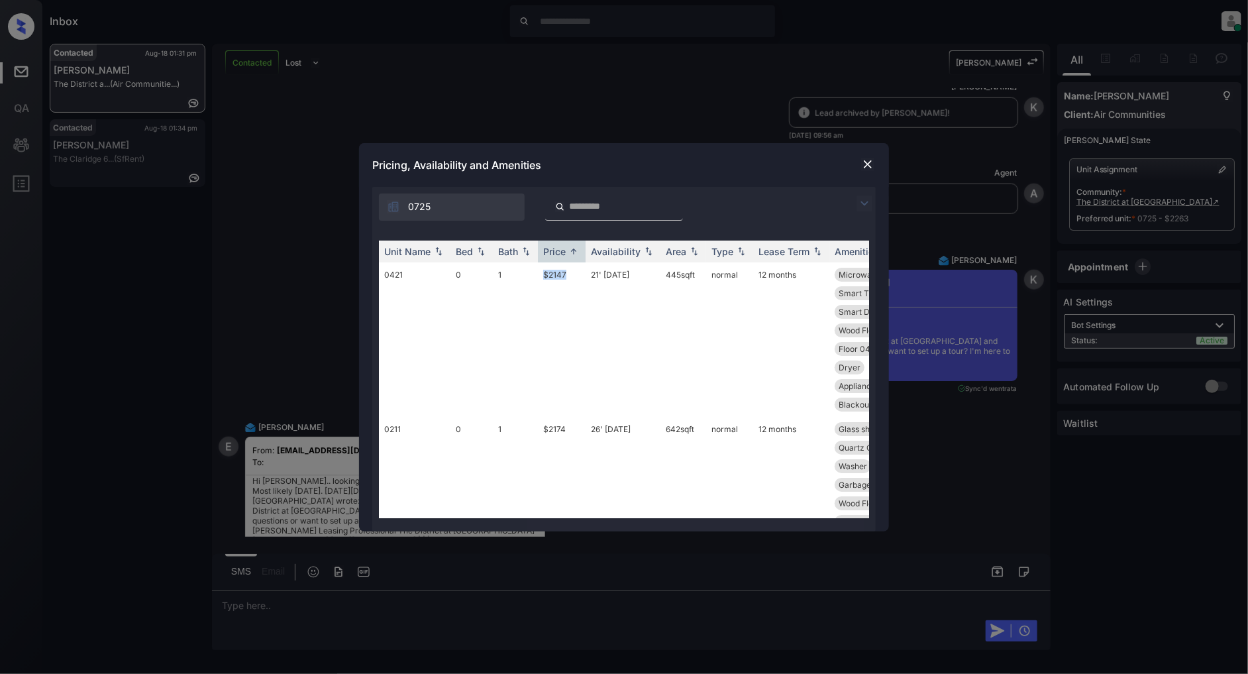
click at [872, 160] on img at bounding box center [867, 164] width 13 height 13
